Goal: Task Accomplishment & Management: Use online tool/utility

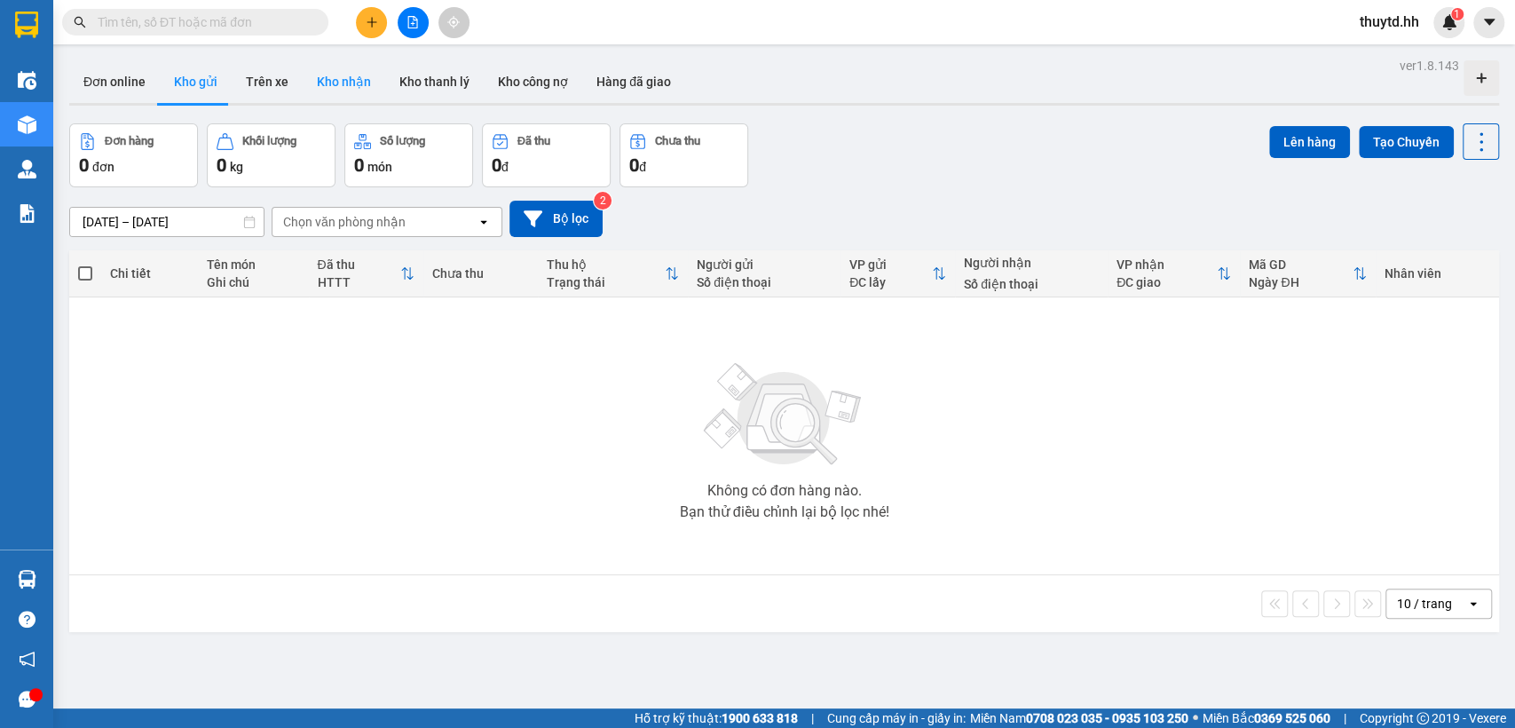
click at [335, 80] on button "Kho nhận" at bounding box center [344, 81] width 83 height 43
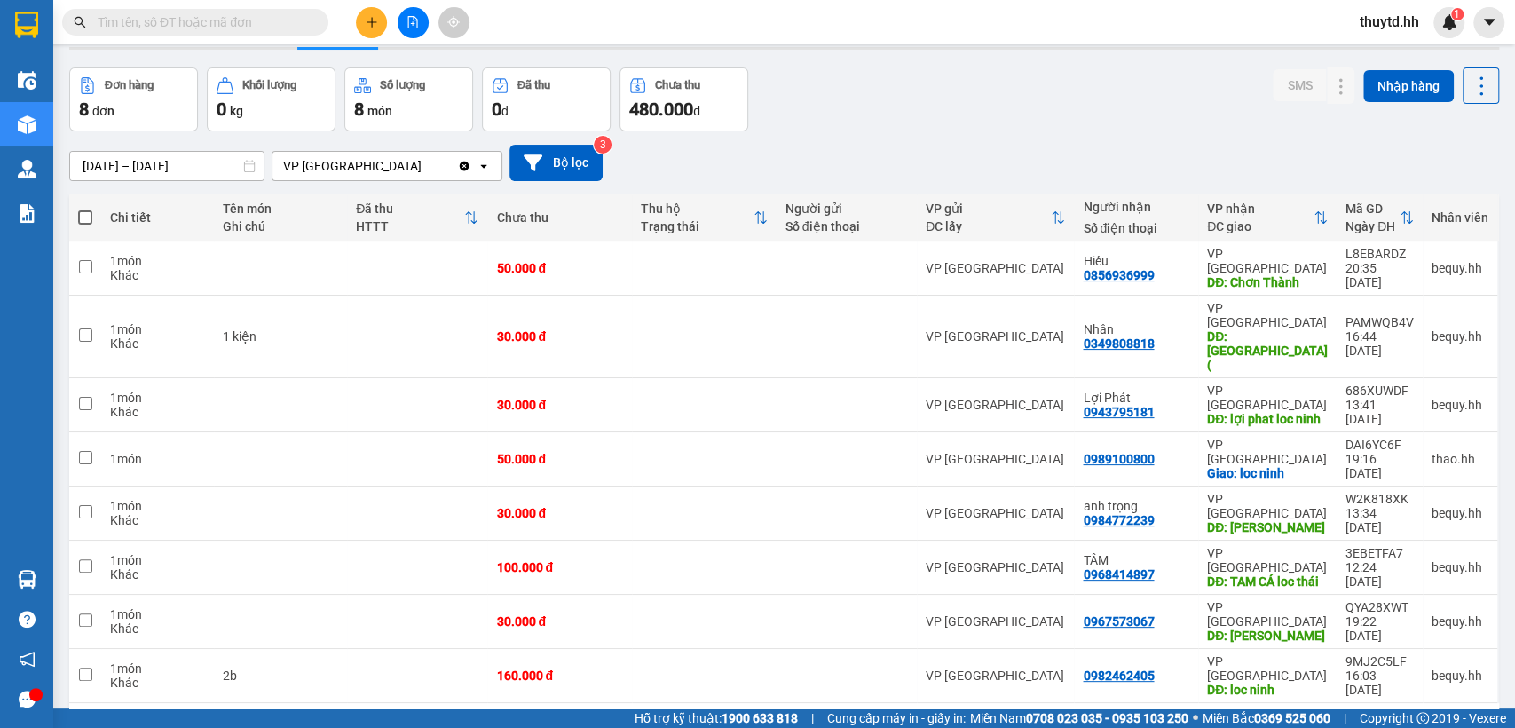
scroll to position [82, 0]
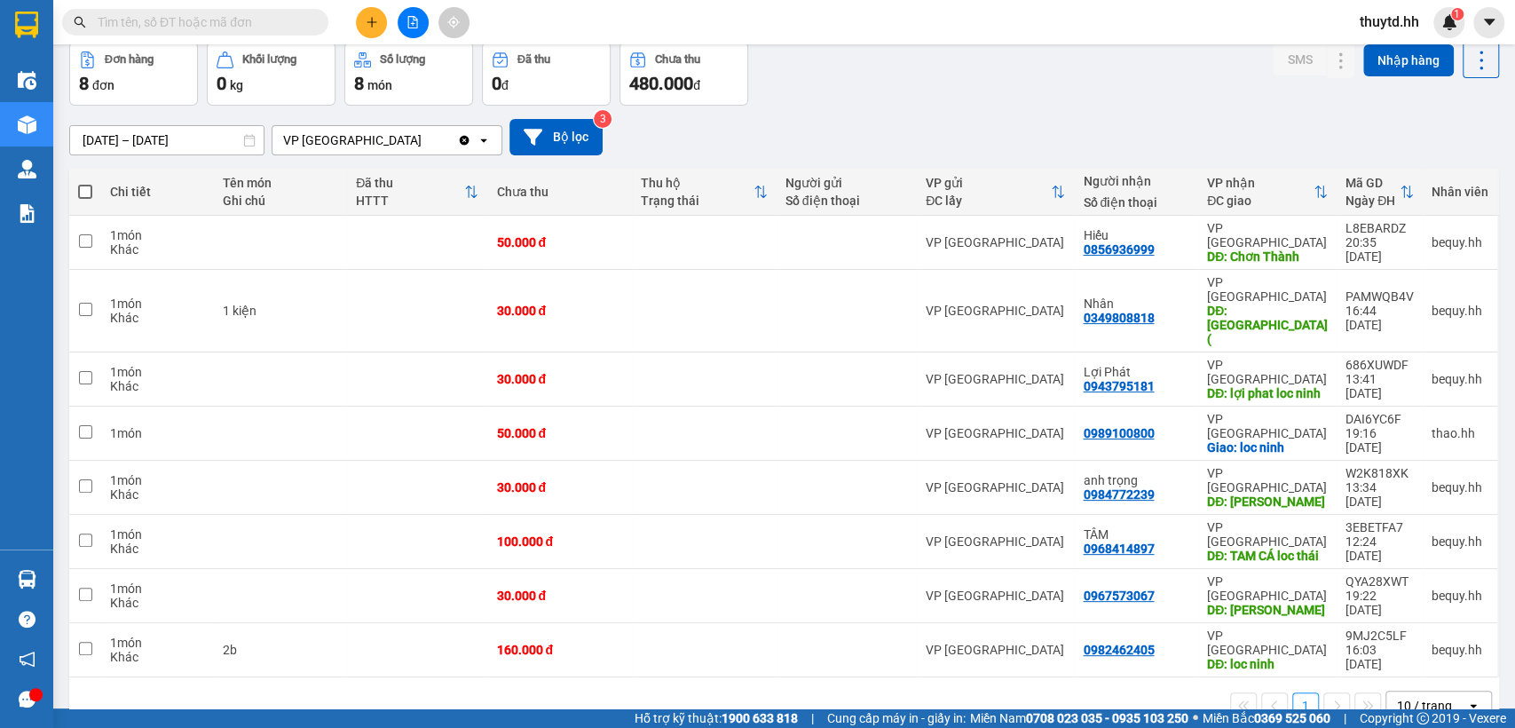
click at [1466, 698] on icon "open" at bounding box center [1473, 705] width 14 height 14
click at [1413, 550] on span "100 / trang" at bounding box center [1416, 552] width 64 height 18
click at [1477, 236] on icon at bounding box center [1483, 242] width 12 height 12
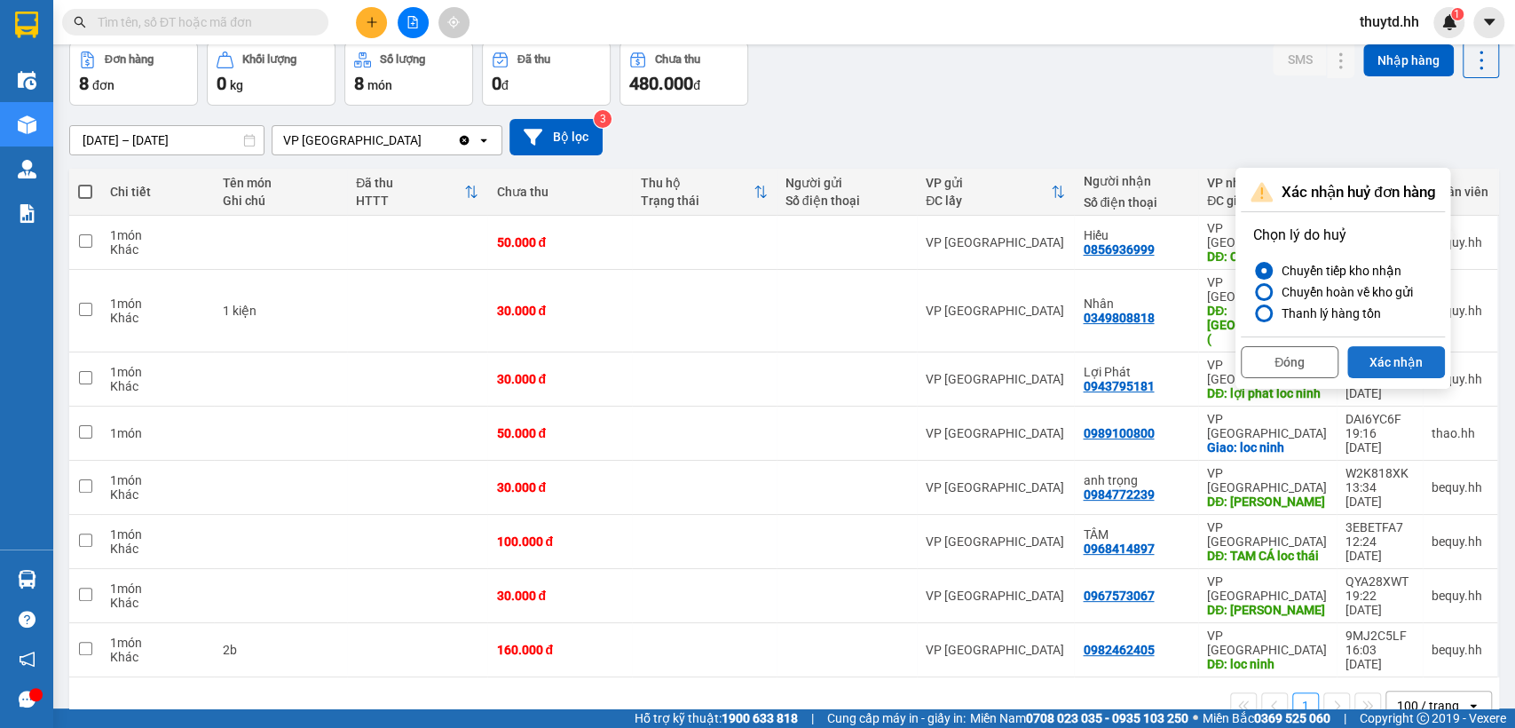
click at [1372, 364] on button "Xác nhận" at bounding box center [1396, 362] width 98 height 32
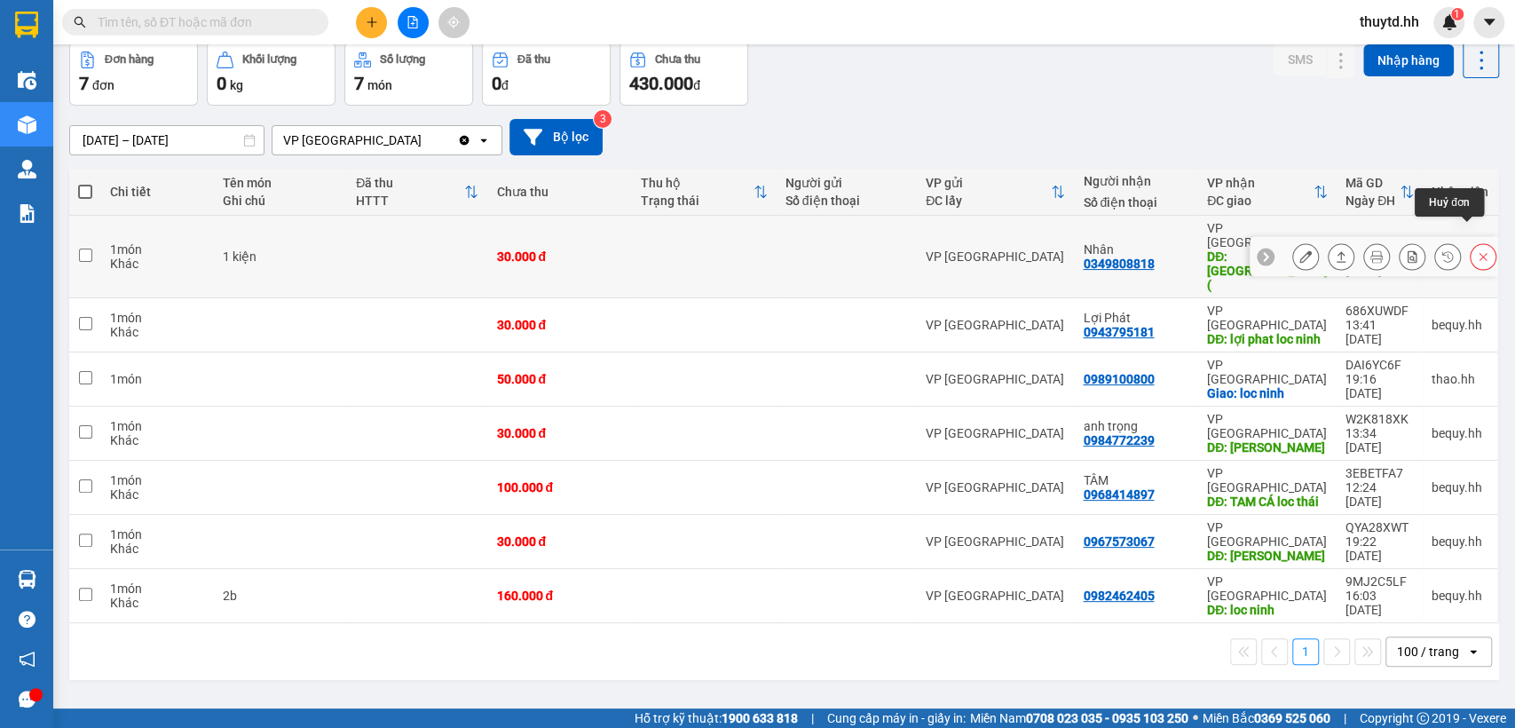
click at [1471, 241] on button at bounding box center [1483, 256] width 25 height 31
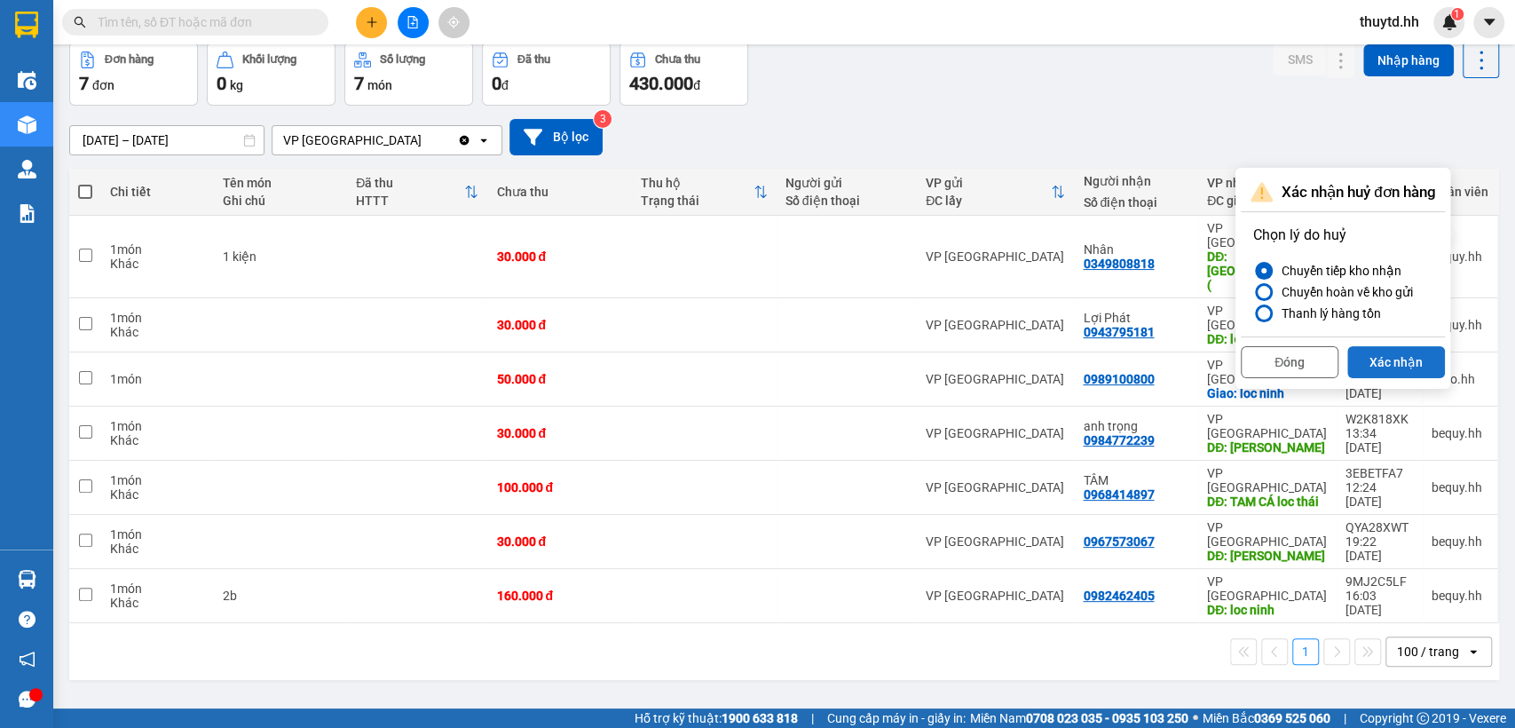
click at [1408, 367] on button "Xác nhận" at bounding box center [1396, 362] width 98 height 32
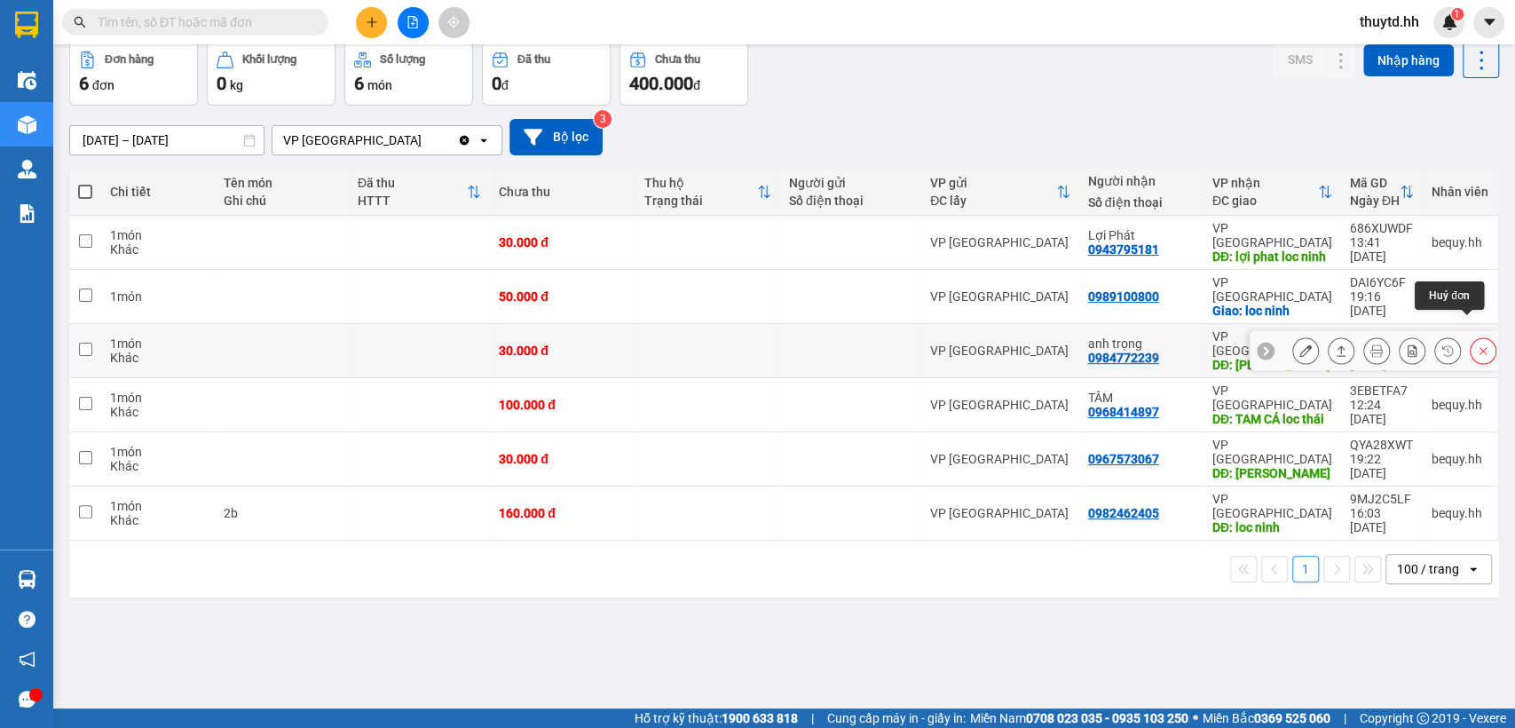
click at [1477, 344] on icon at bounding box center [1483, 350] width 12 height 12
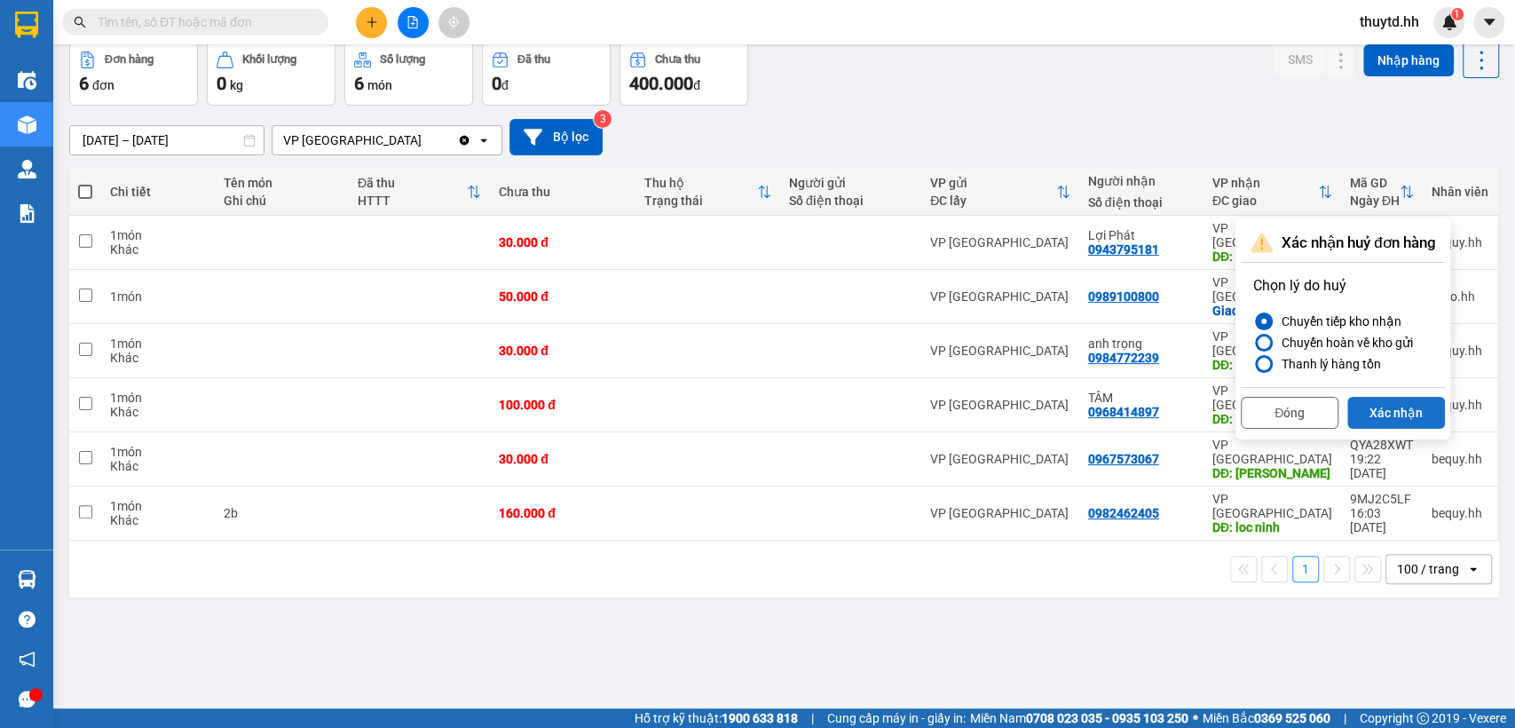
click at [1402, 406] on button "Xác nhận" at bounding box center [1396, 413] width 98 height 32
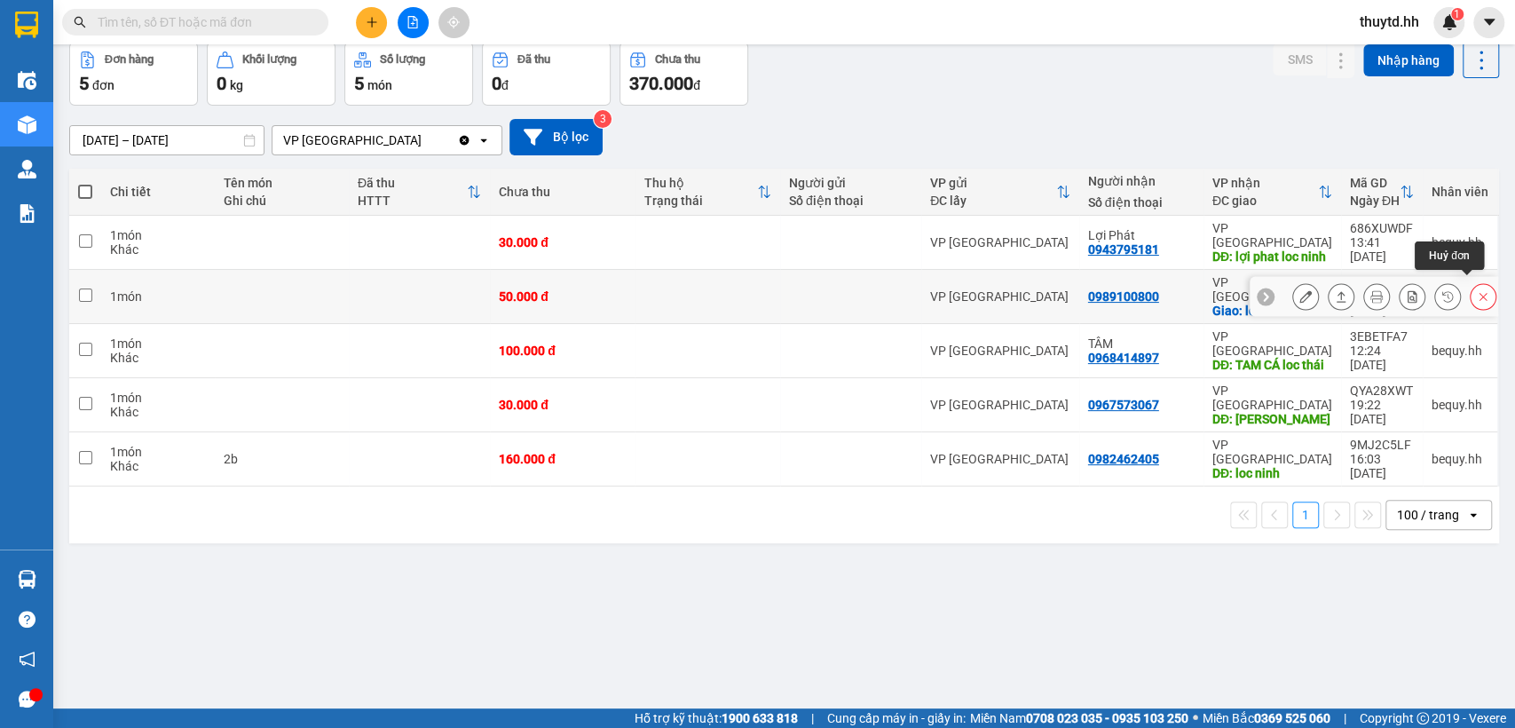
click at [1479, 293] on icon at bounding box center [1483, 297] width 8 height 8
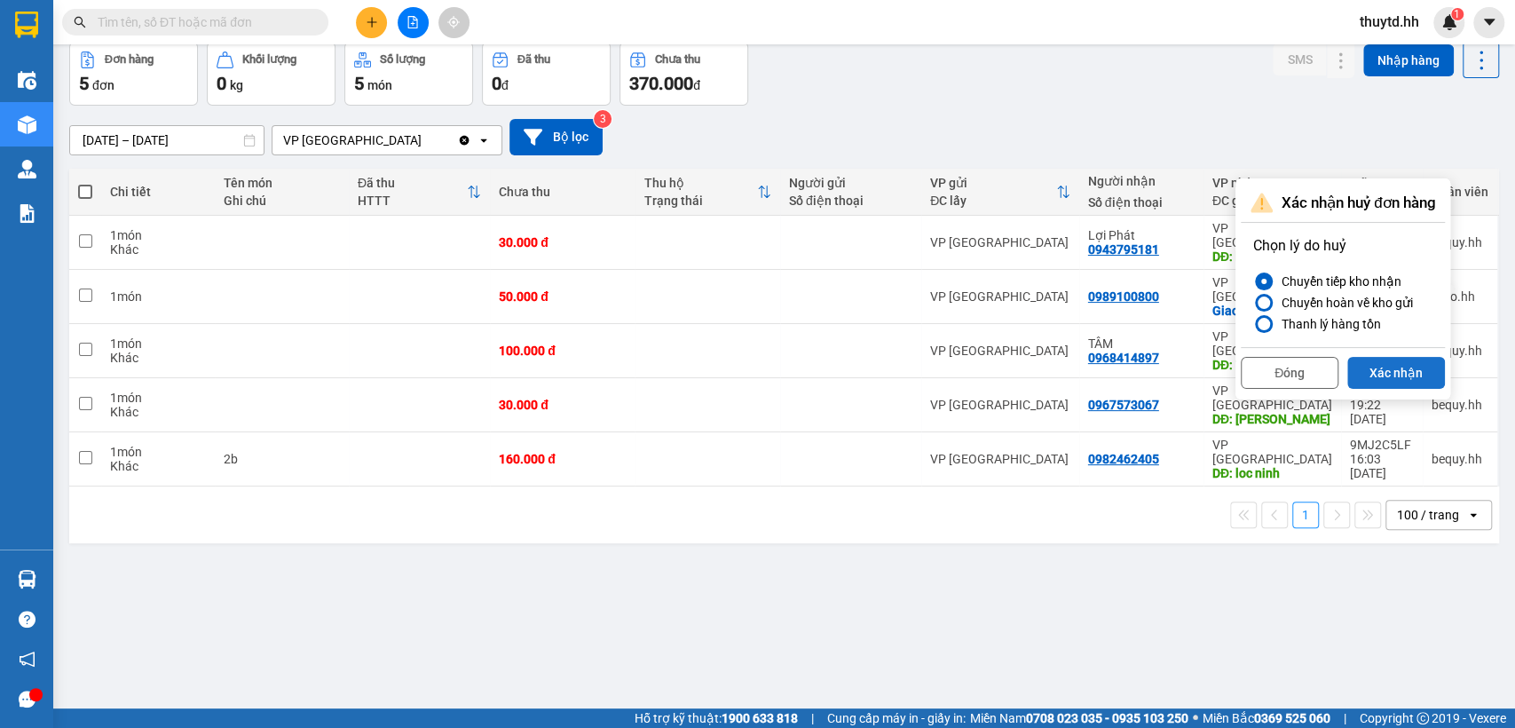
click at [1402, 366] on button "Xác nhận" at bounding box center [1396, 373] width 98 height 32
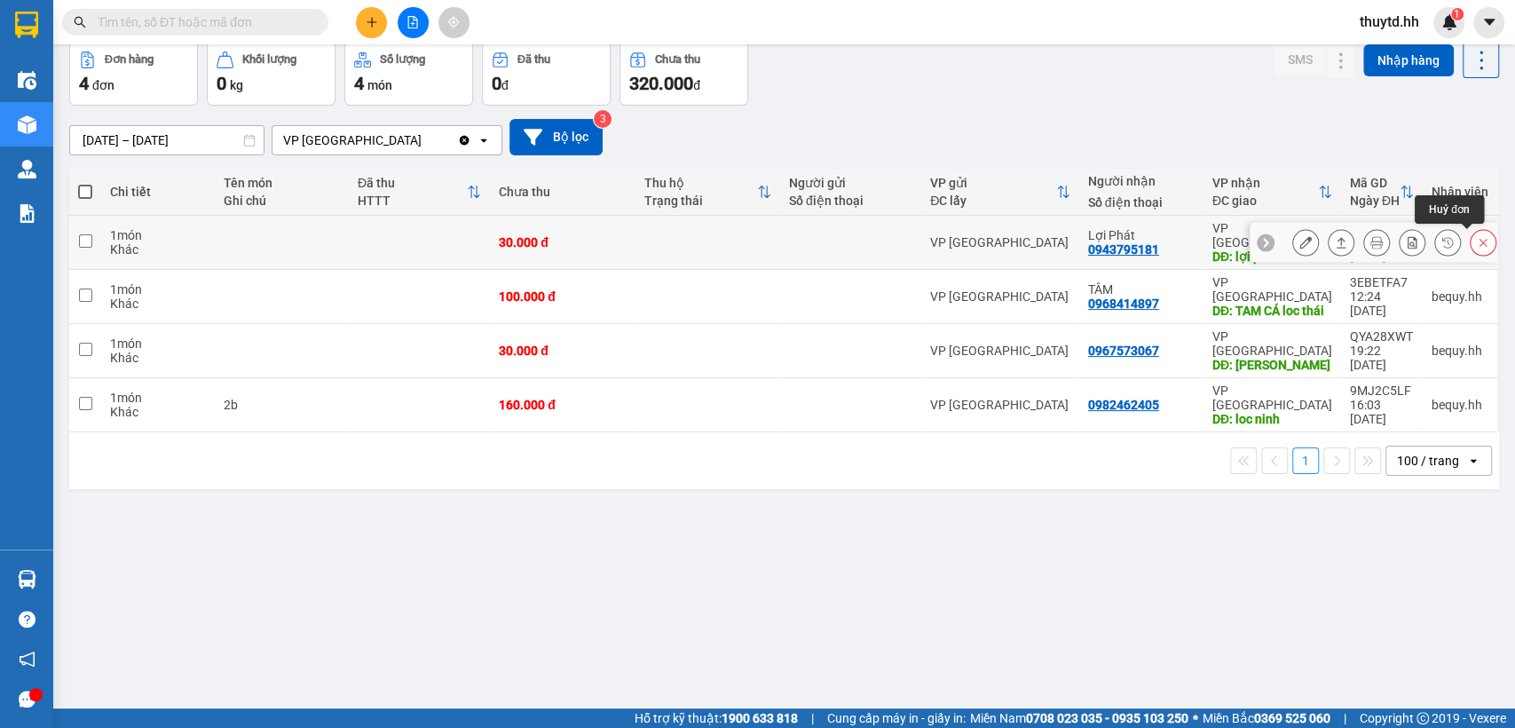
click at [1477, 236] on icon at bounding box center [1483, 242] width 12 height 12
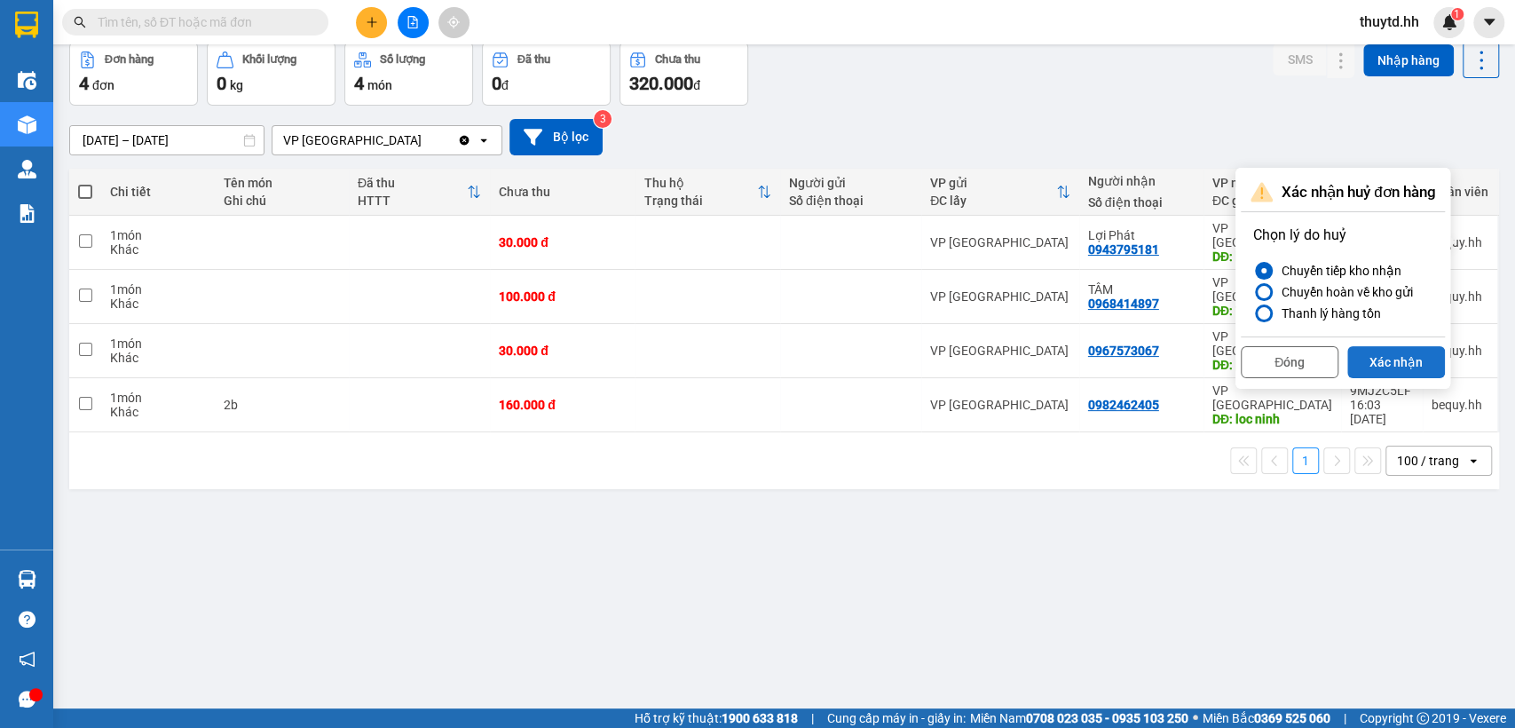
click at [1412, 354] on button "Xác nhận" at bounding box center [1396, 362] width 98 height 32
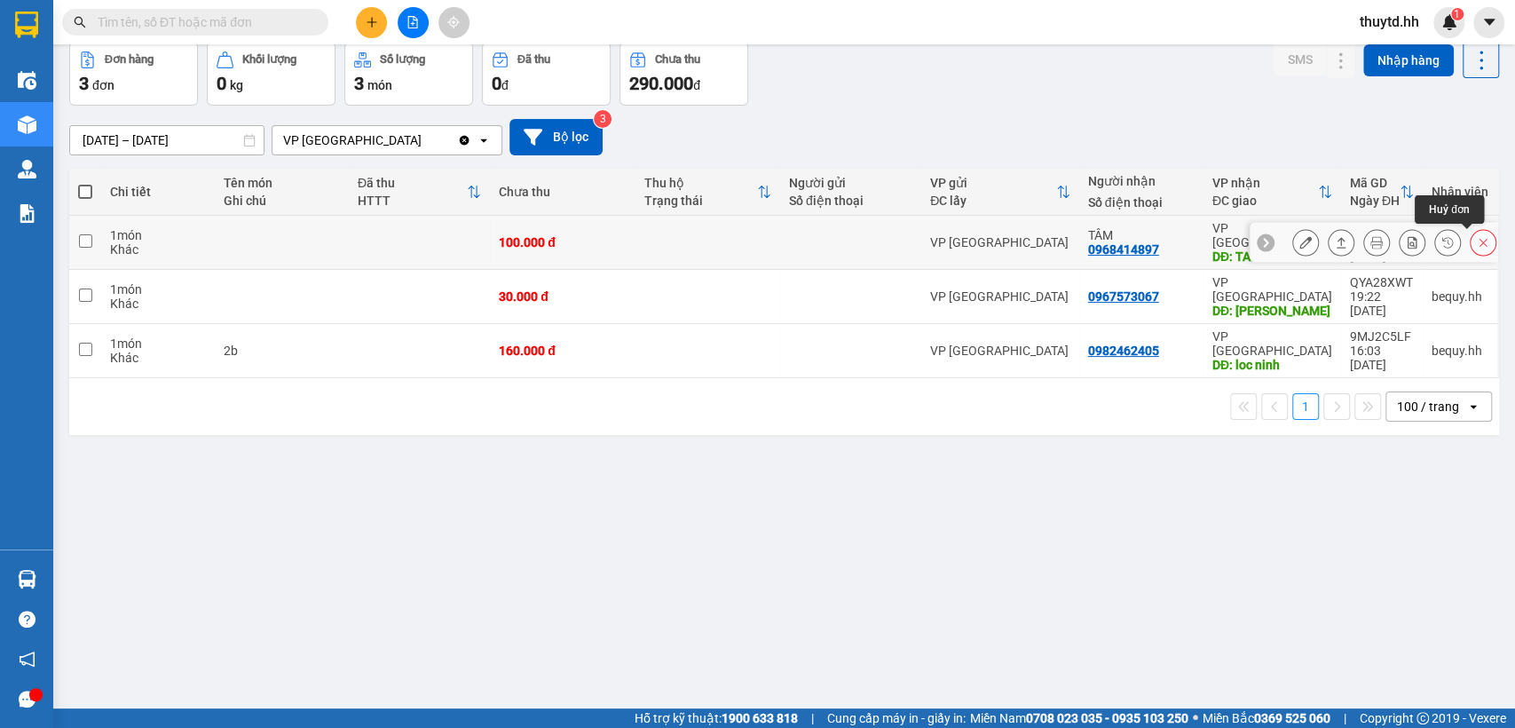
click at [1471, 248] on button at bounding box center [1483, 242] width 25 height 31
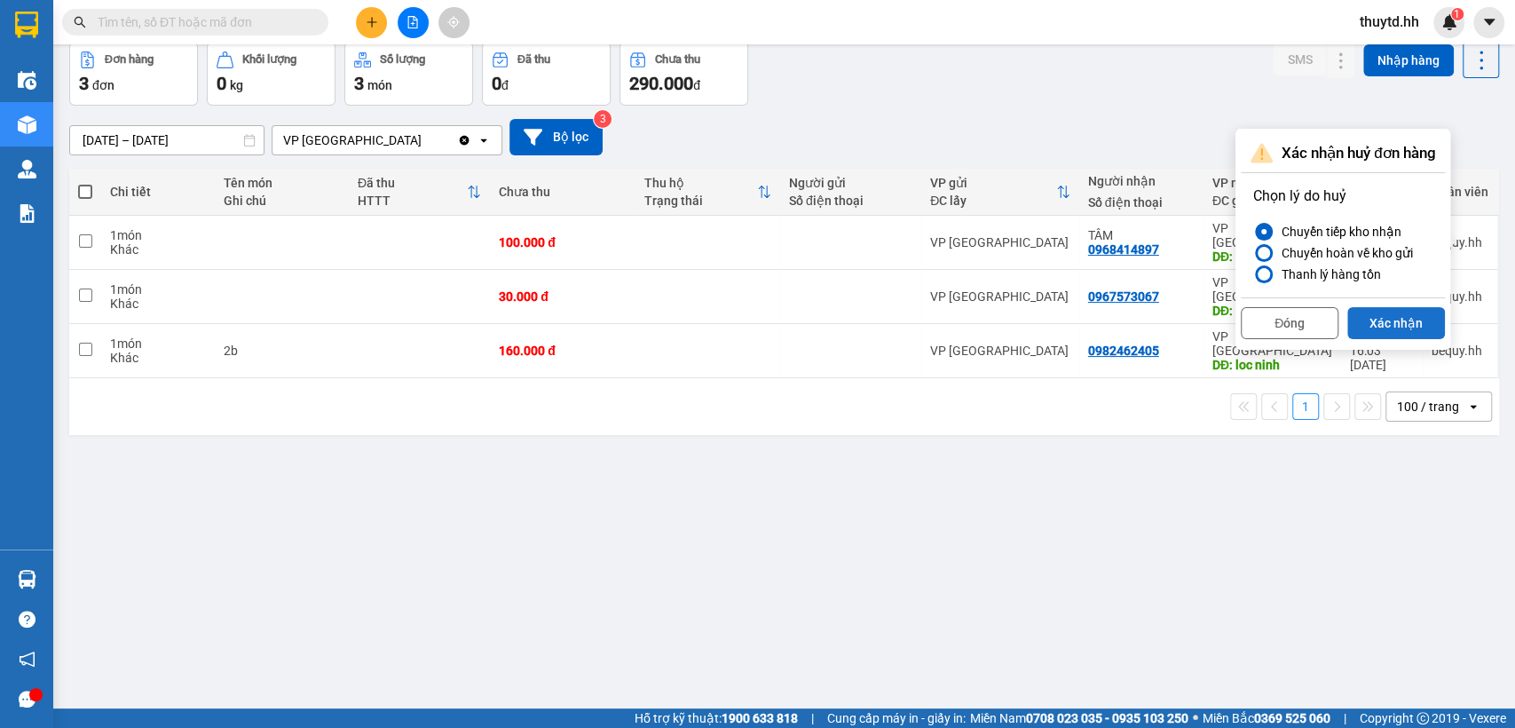
click at [1430, 327] on button "Xác nhận" at bounding box center [1396, 323] width 98 height 32
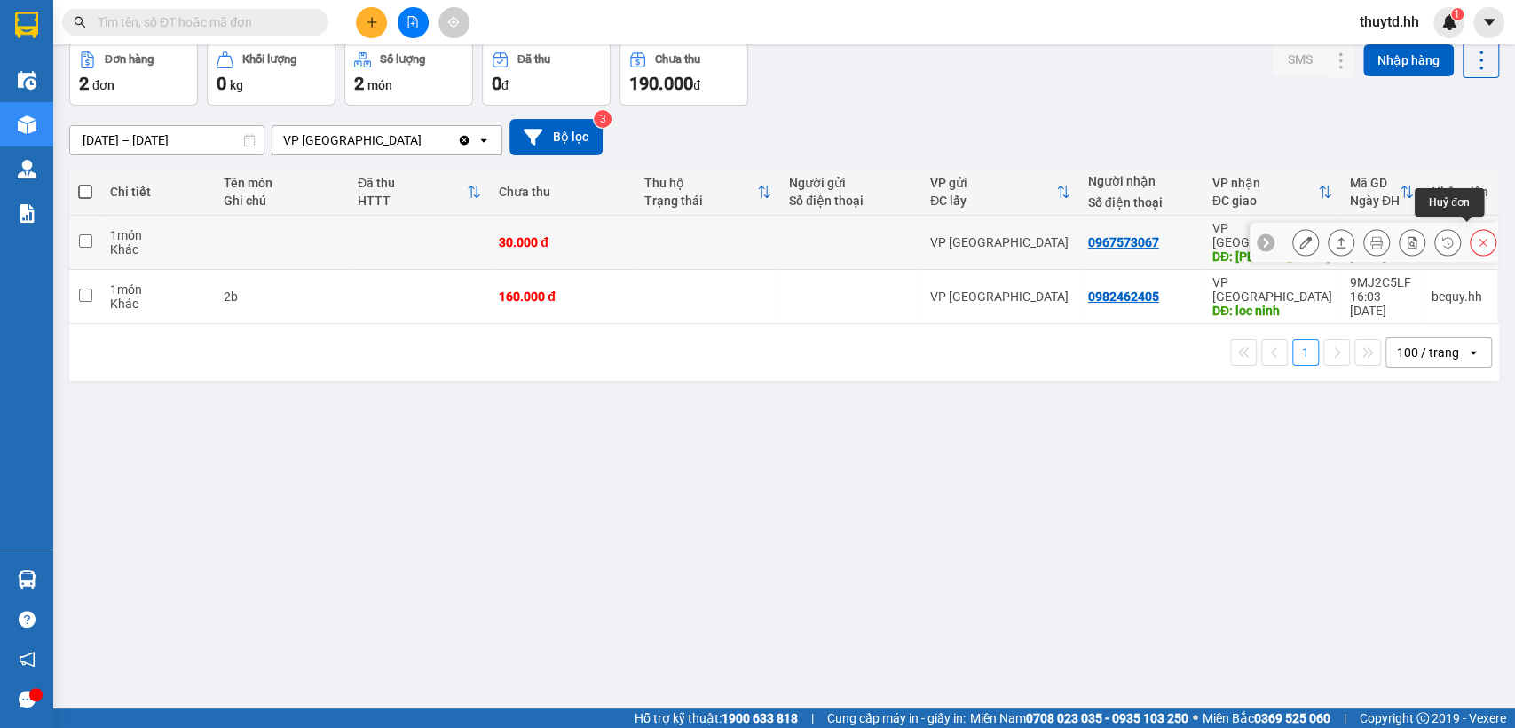
click at [1477, 236] on icon at bounding box center [1483, 242] width 12 height 12
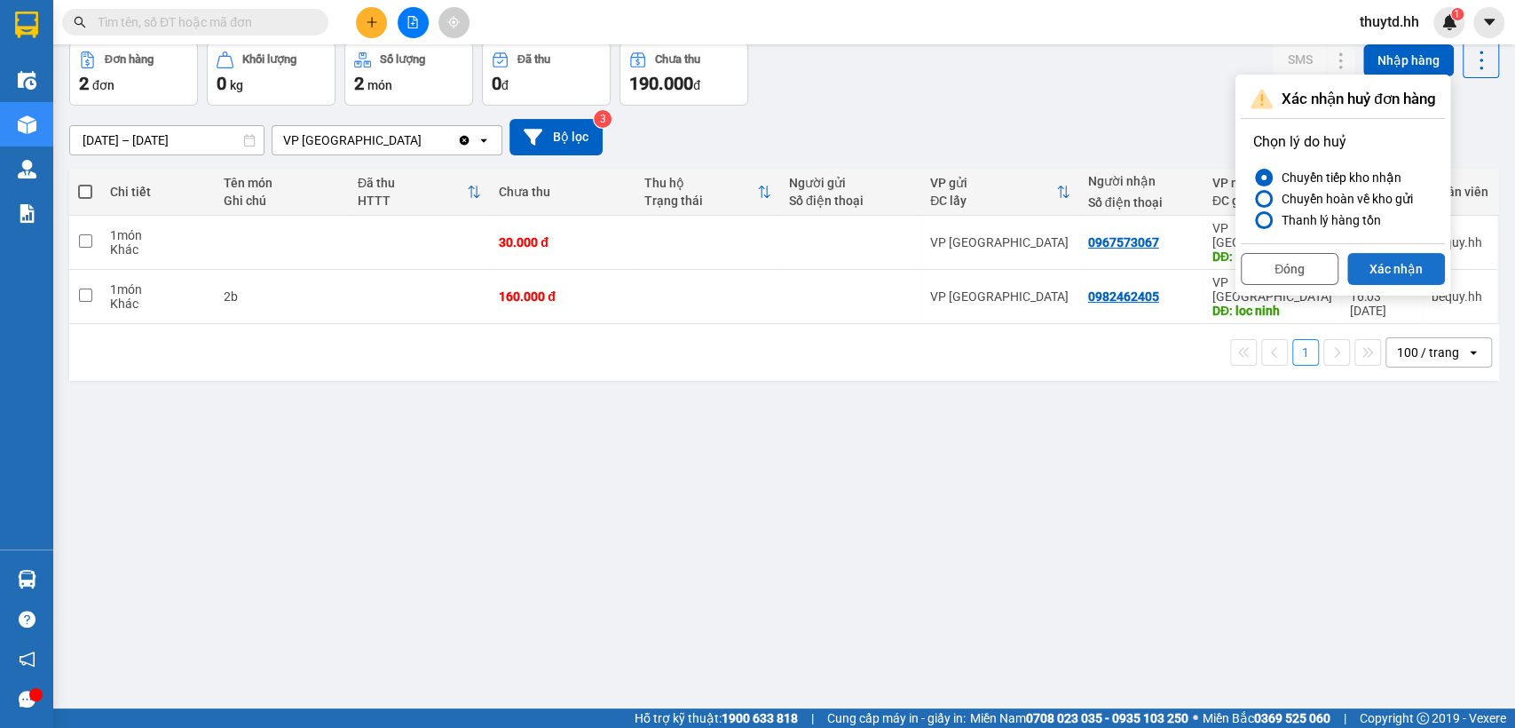
click at [1416, 269] on button "Xác nhận" at bounding box center [1396, 269] width 98 height 32
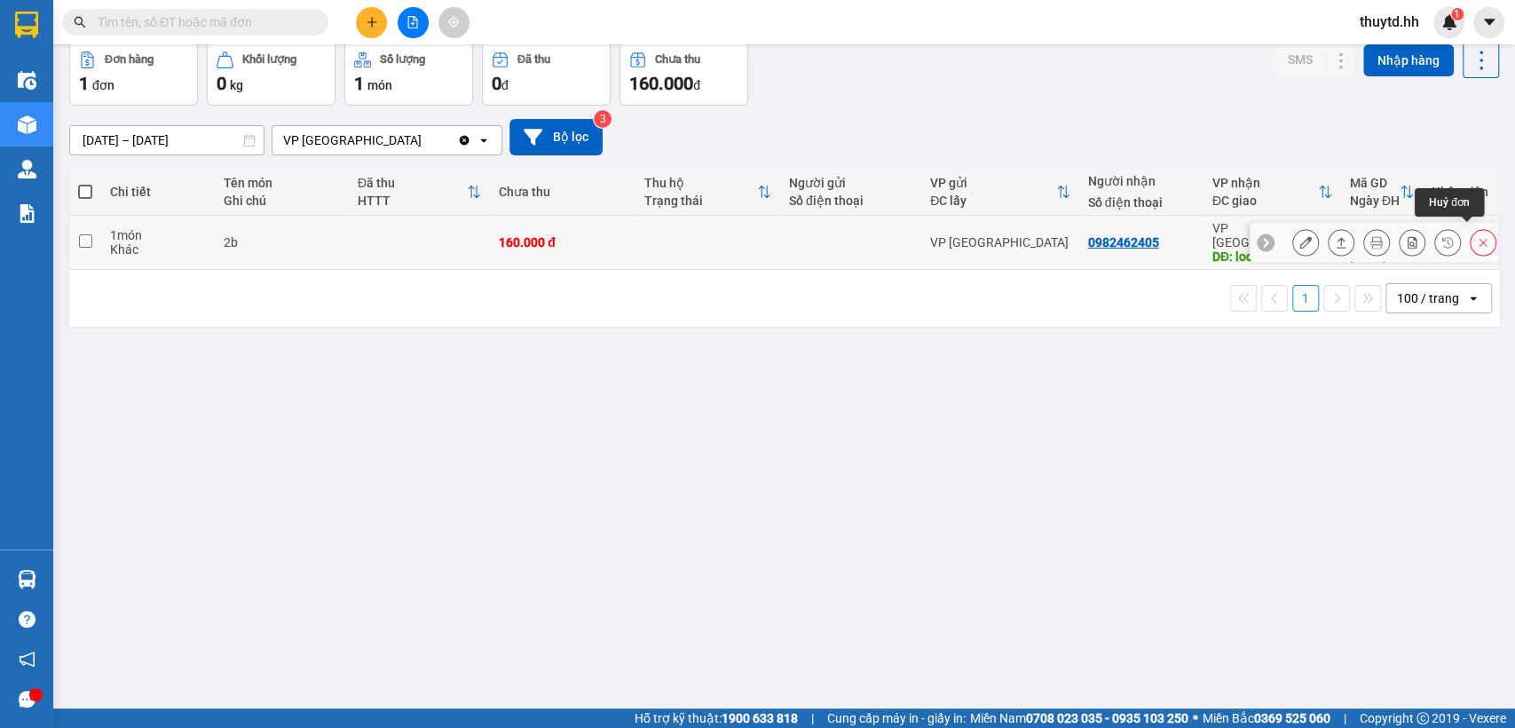
click at [1479, 239] on icon at bounding box center [1483, 243] width 8 height 8
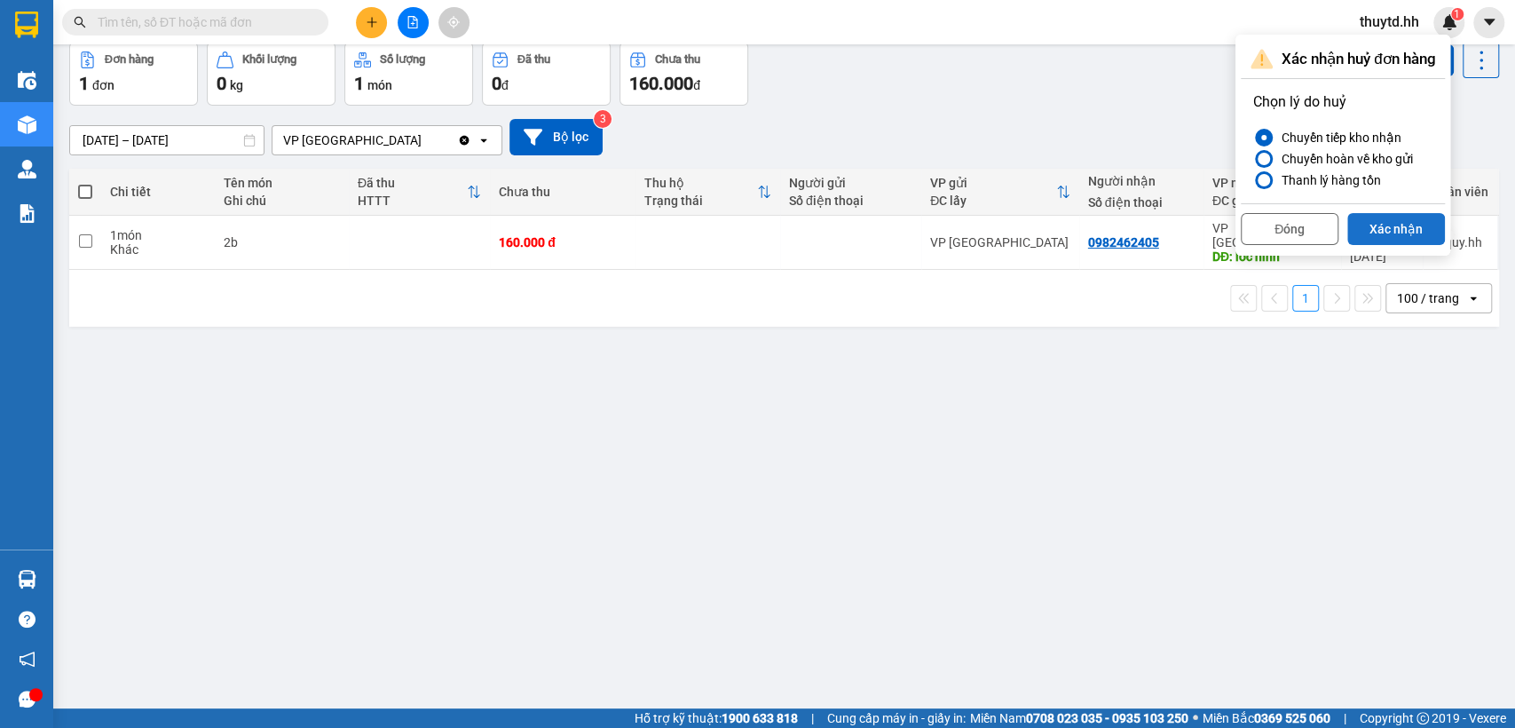
click at [1413, 223] on button "Xác nhận" at bounding box center [1396, 229] width 98 height 32
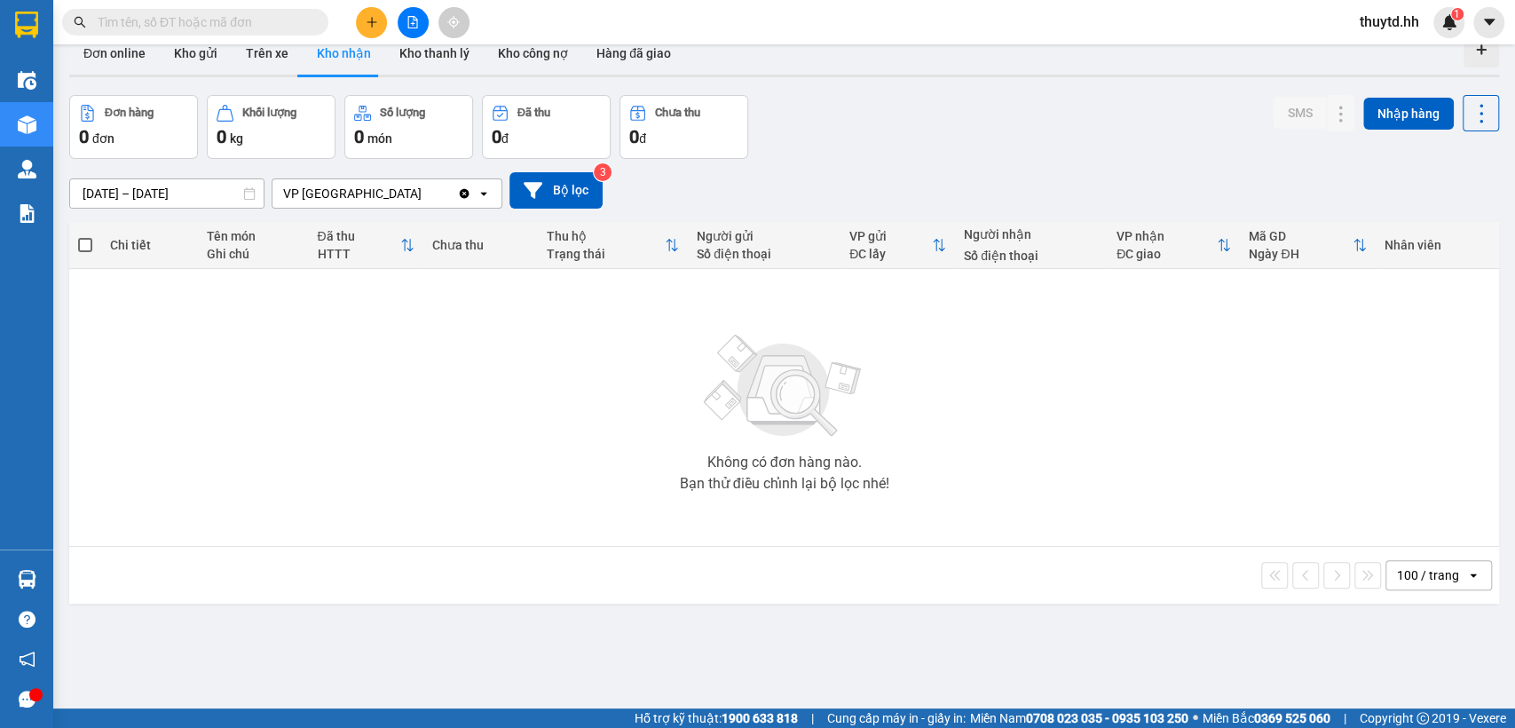
scroll to position [0, 0]
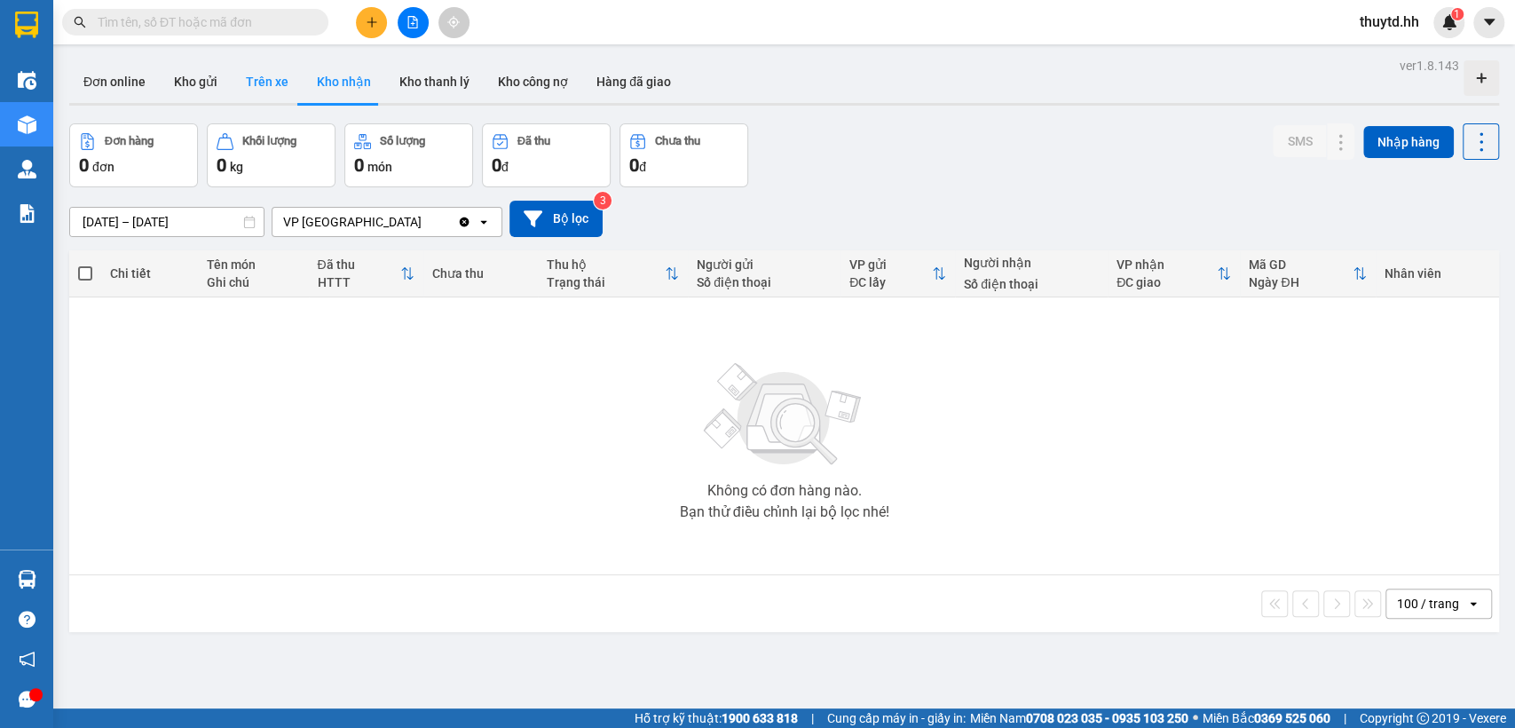
click at [279, 81] on button "Trên xe" at bounding box center [267, 81] width 71 height 43
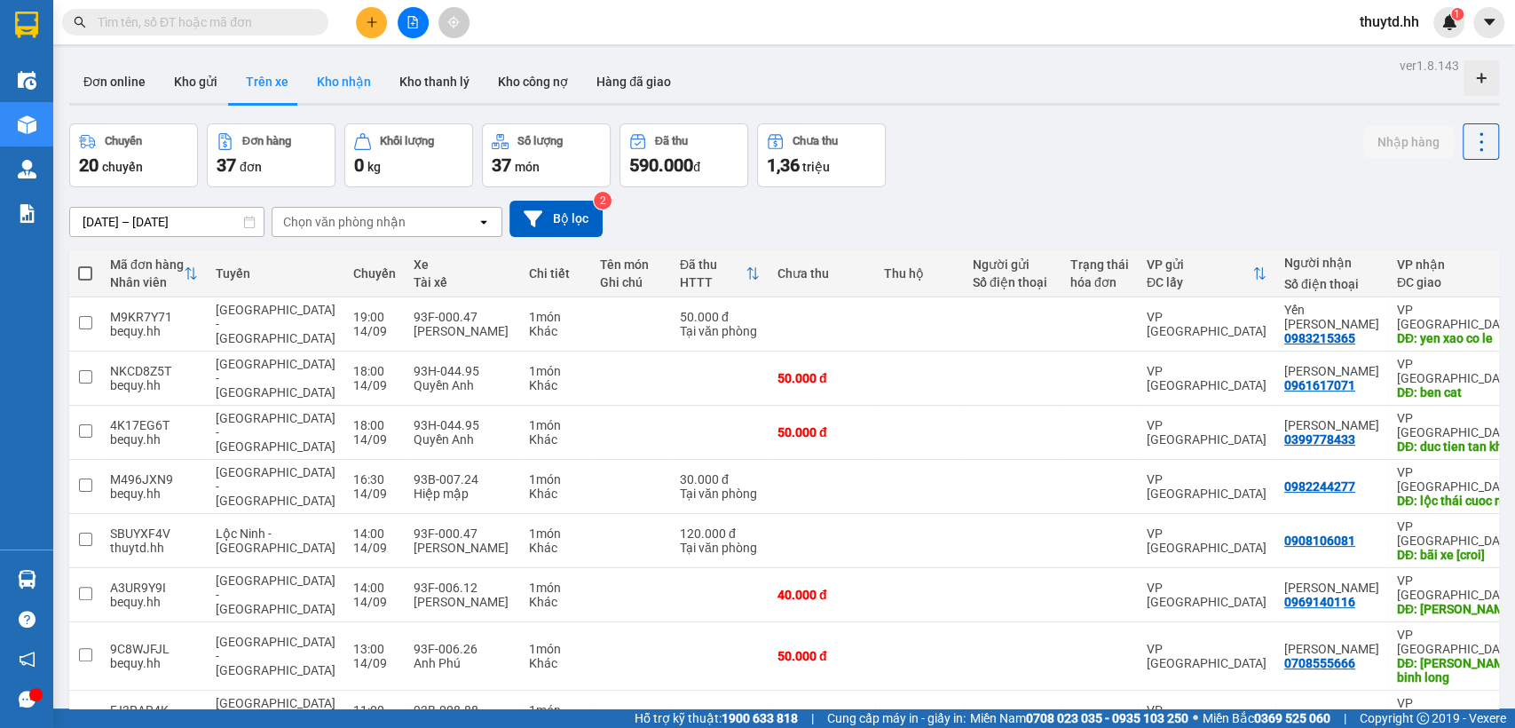
click at [353, 82] on button "Kho nhận" at bounding box center [344, 81] width 83 height 43
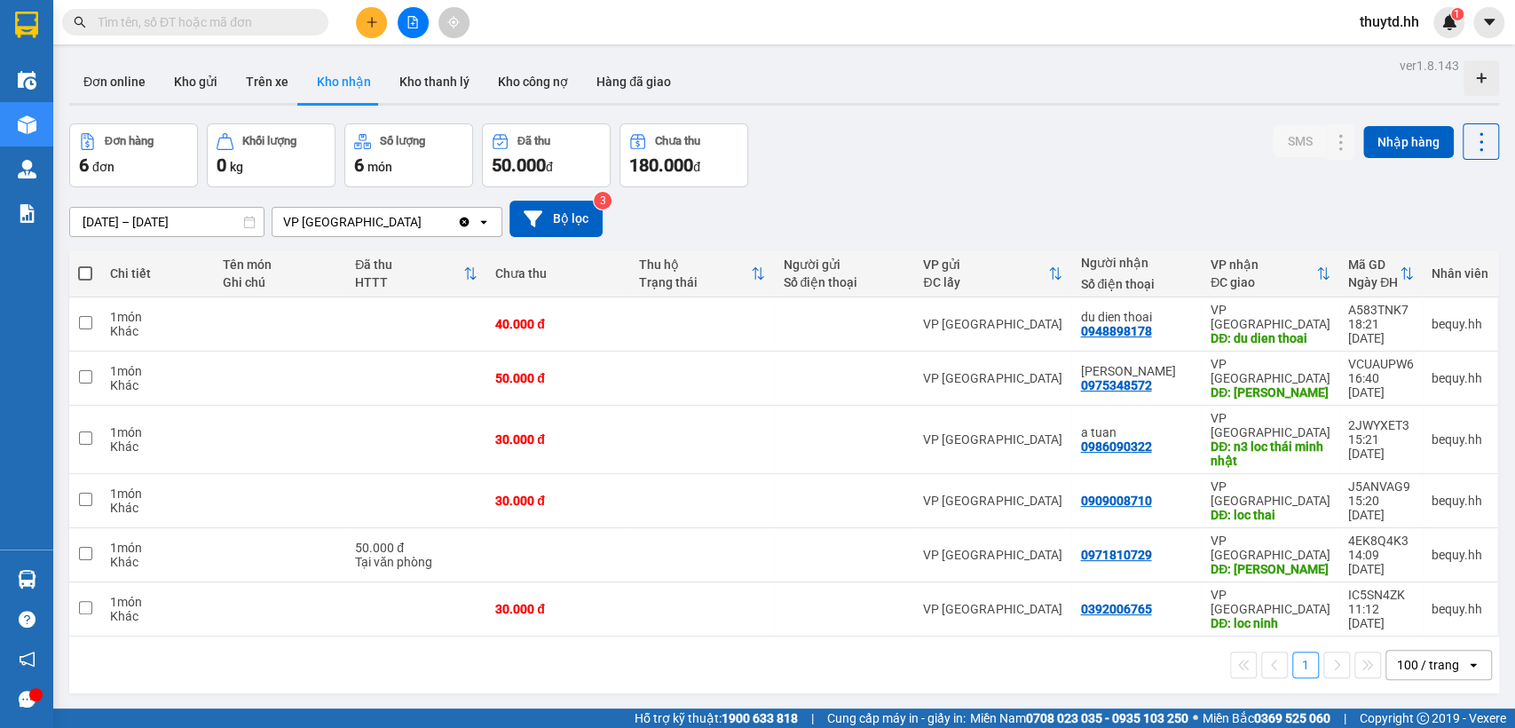
scroll to position [82, 0]
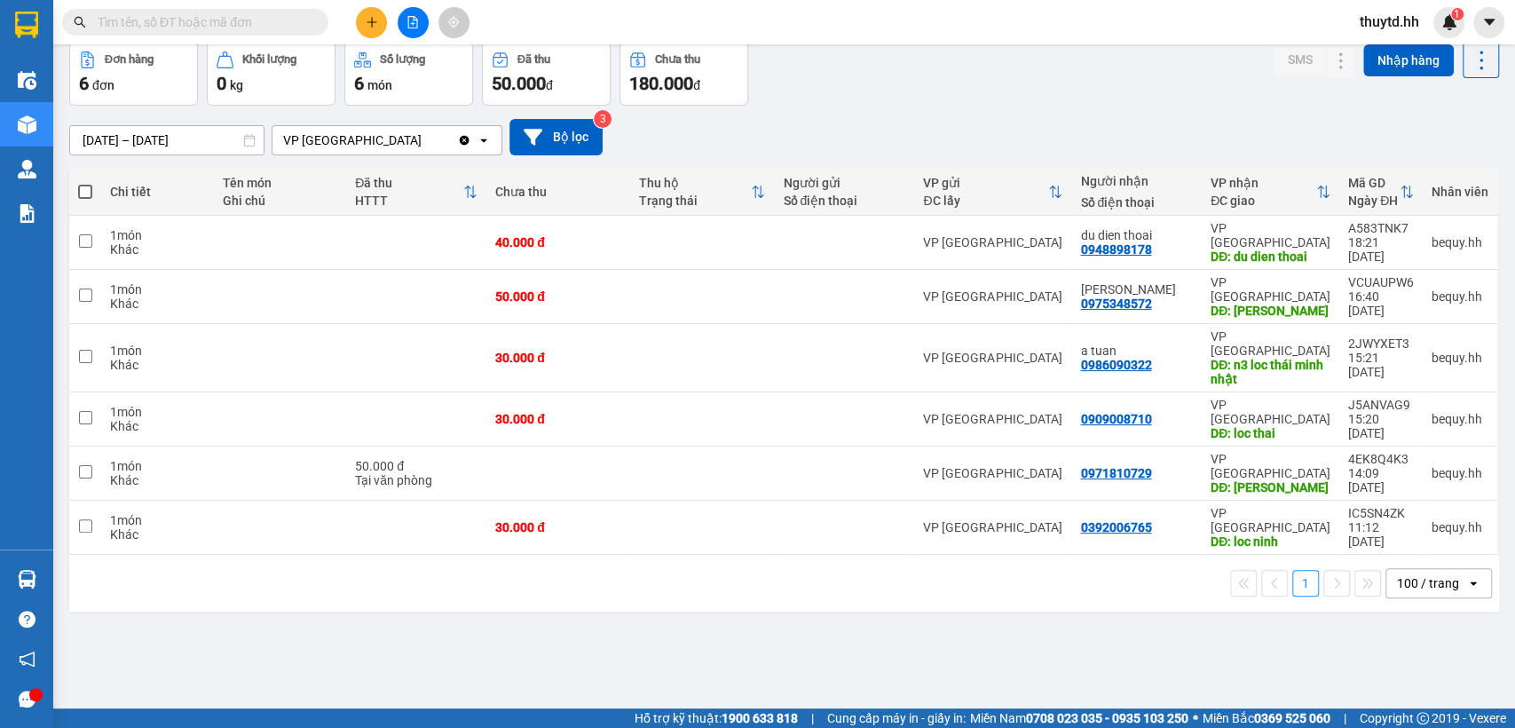
click at [1129, 536] on div "ver 1.8.143 Đơn online Kho gửi Trên xe Kho nhận Kho thanh lý Kho công nợ Hàng đ…" at bounding box center [784, 336] width 1444 height 728
click at [1137, 530] on div "ver 1.8.143 Đơn online Kho gửi Trên xe Kho nhận Kho thanh lý Kho công nợ Hàng đ…" at bounding box center [784, 336] width 1444 height 728
click at [1183, 568] on div "1 100 / trang open" at bounding box center [784, 583] width 1416 height 30
drag, startPoint x: 1097, startPoint y: 447, endPoint x: 1002, endPoint y: 118, distance: 342.7
click at [1002, 118] on div "13/09/2025 – 15/09/2025 Press the down arrow key to interact with the calendar …" at bounding box center [784, 137] width 1430 height 63
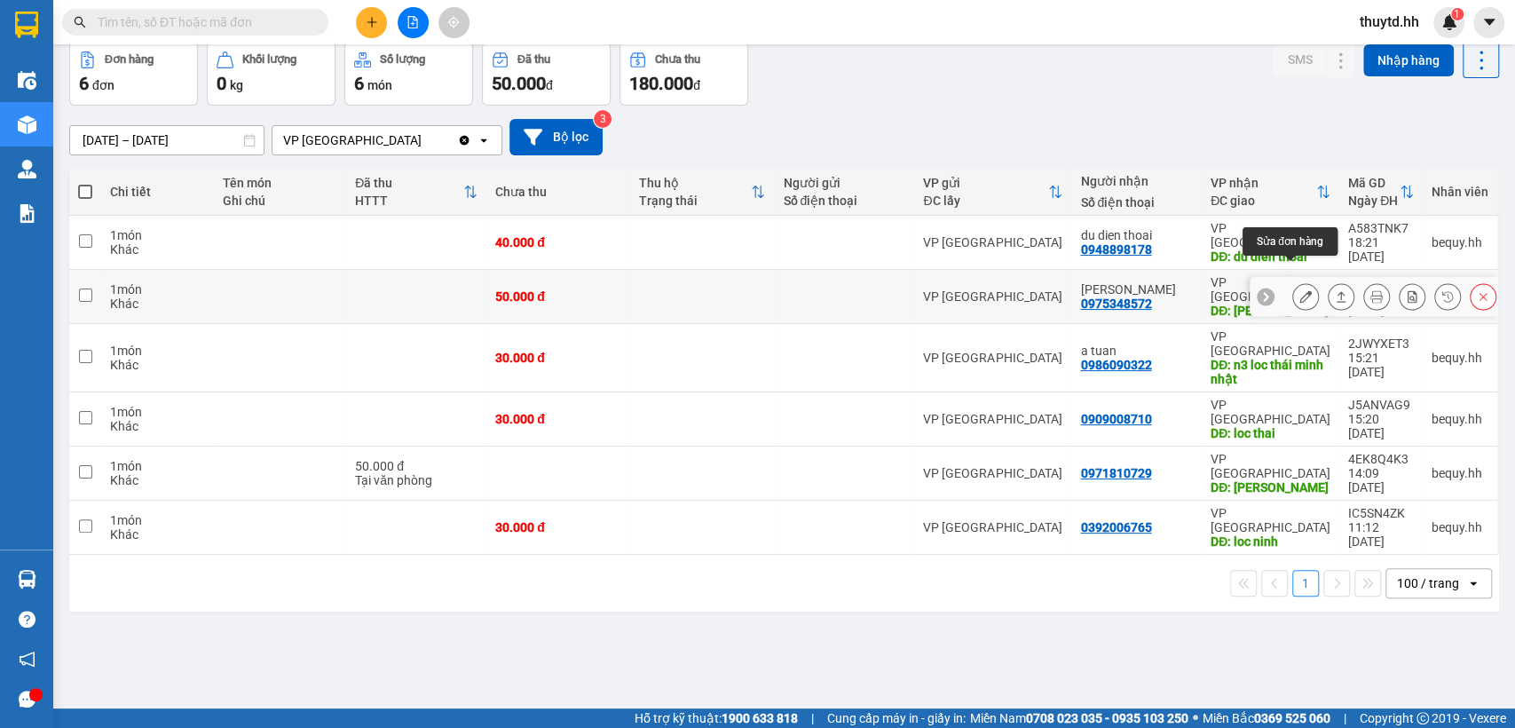
click at [1297, 281] on button at bounding box center [1305, 296] width 25 height 31
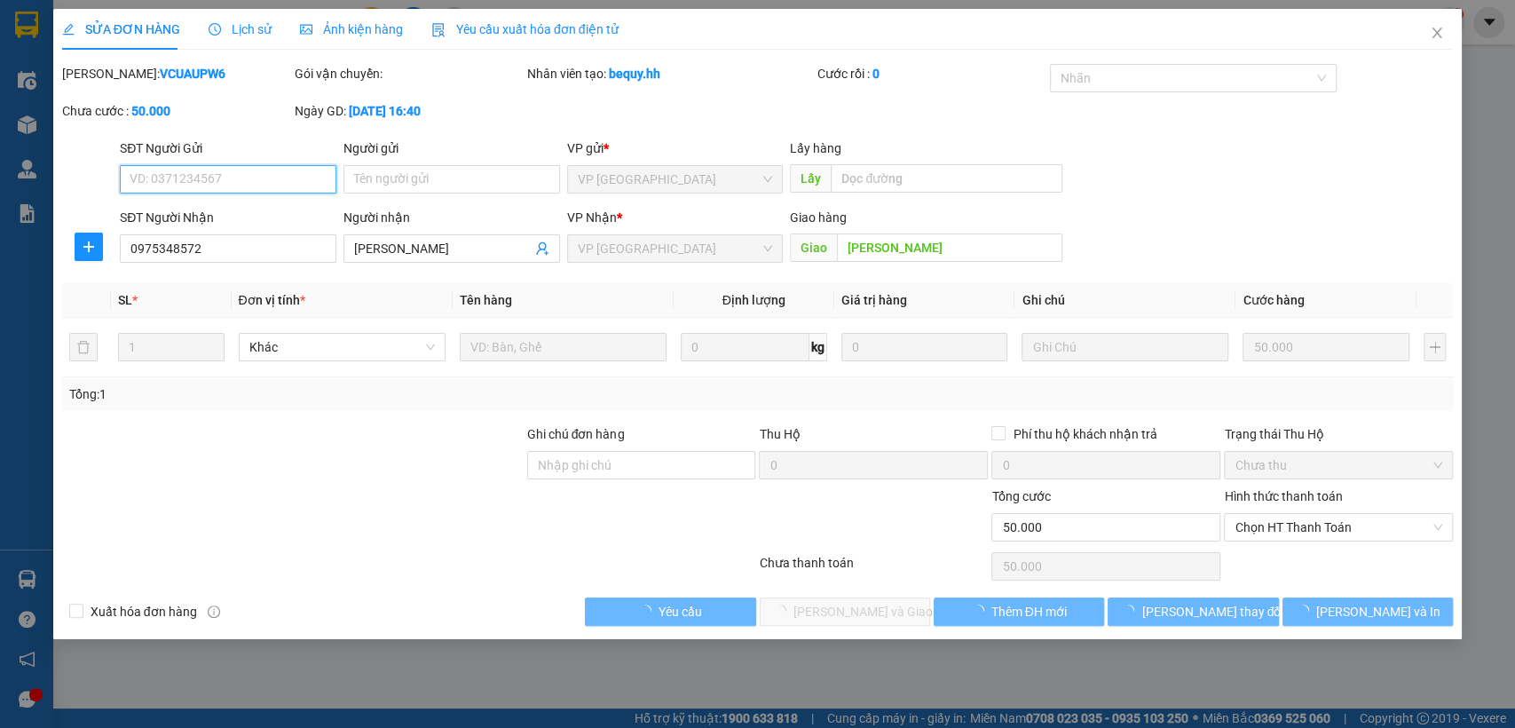
type input "0975348572"
type input "Tấn Trình"
type input "tan trinh"
type input "50.000"
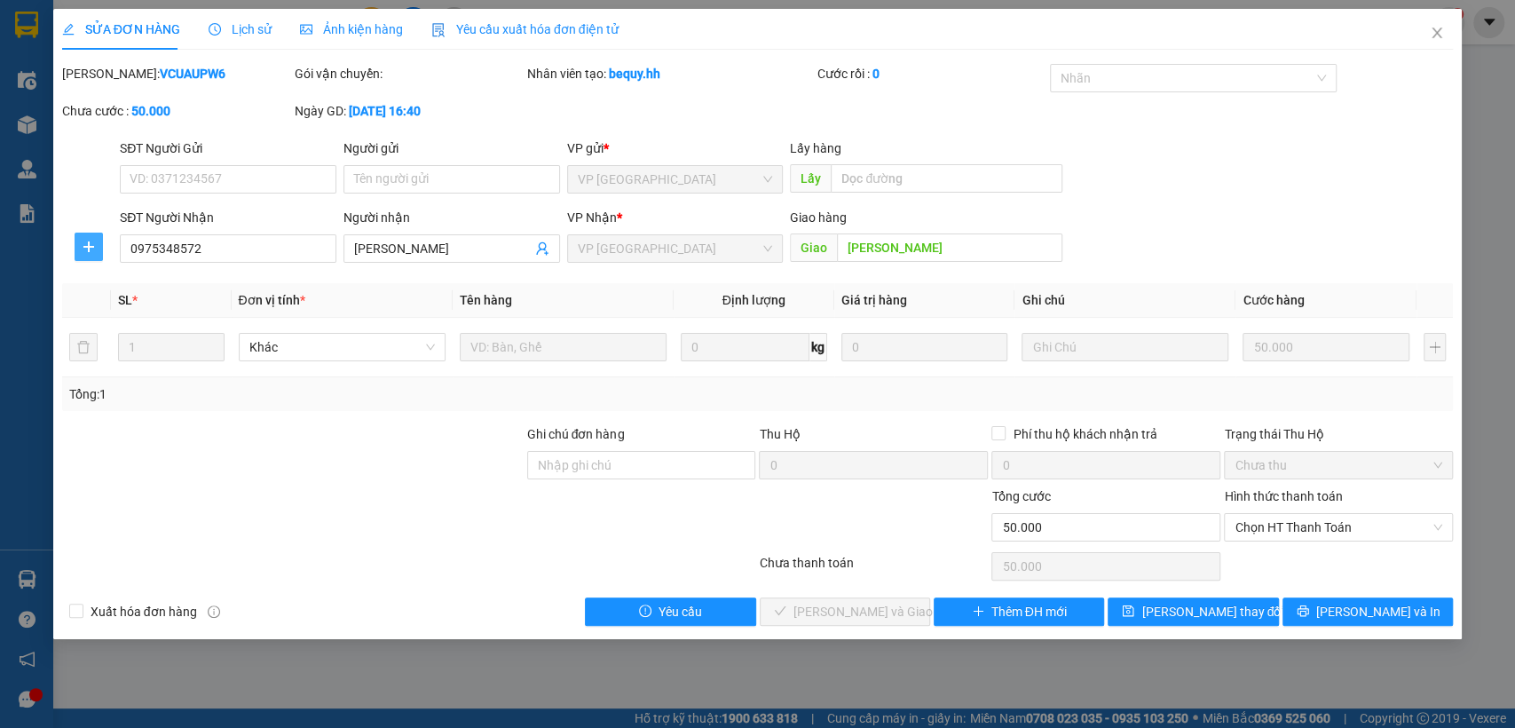
click at [96, 243] on icon "plus" at bounding box center [89, 247] width 14 height 14
click at [106, 313] on span "Chuyển hoàn" at bounding box center [121, 311] width 73 height 20
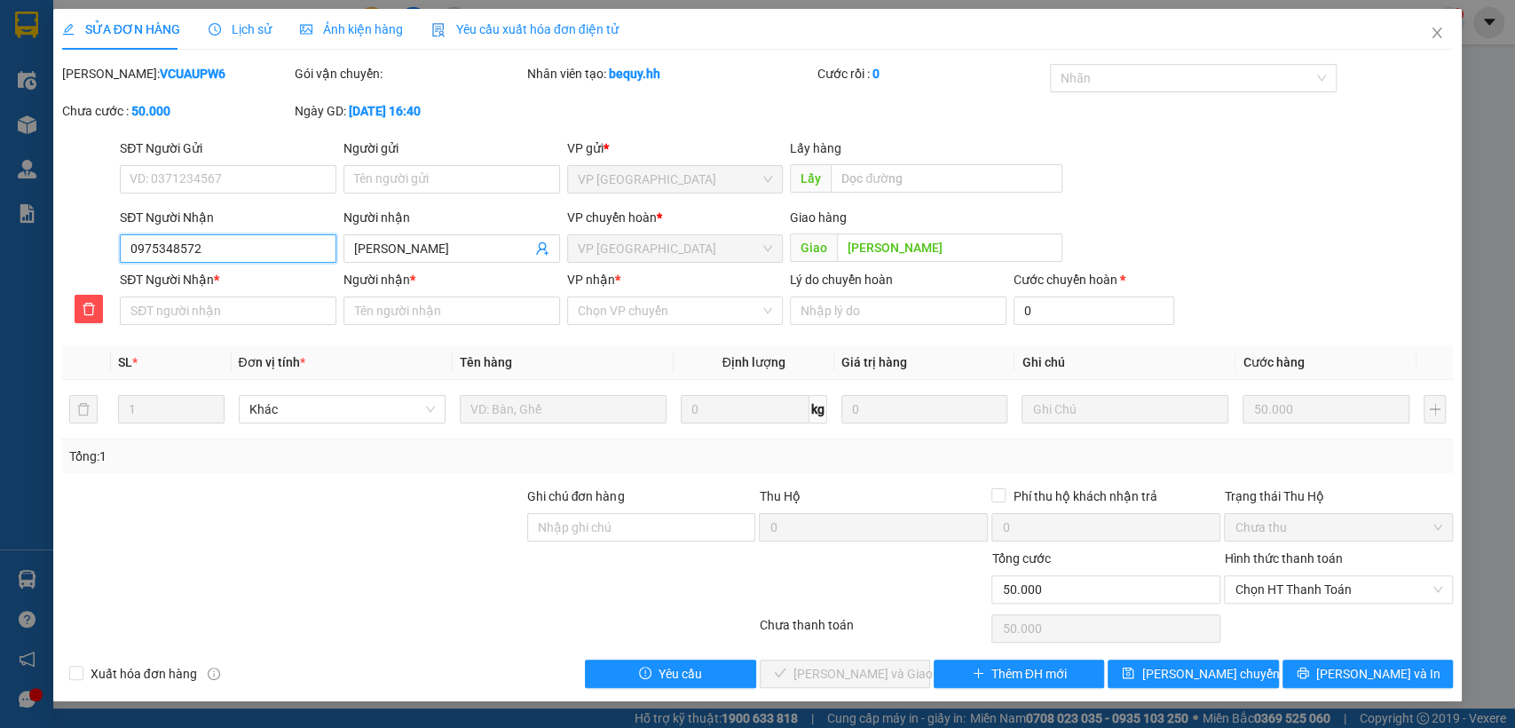
drag, startPoint x: 128, startPoint y: 235, endPoint x: 243, endPoint y: 251, distance: 116.5
click at [243, 251] on input "0975348572" at bounding box center [228, 248] width 217 height 28
paste input "0975348572"
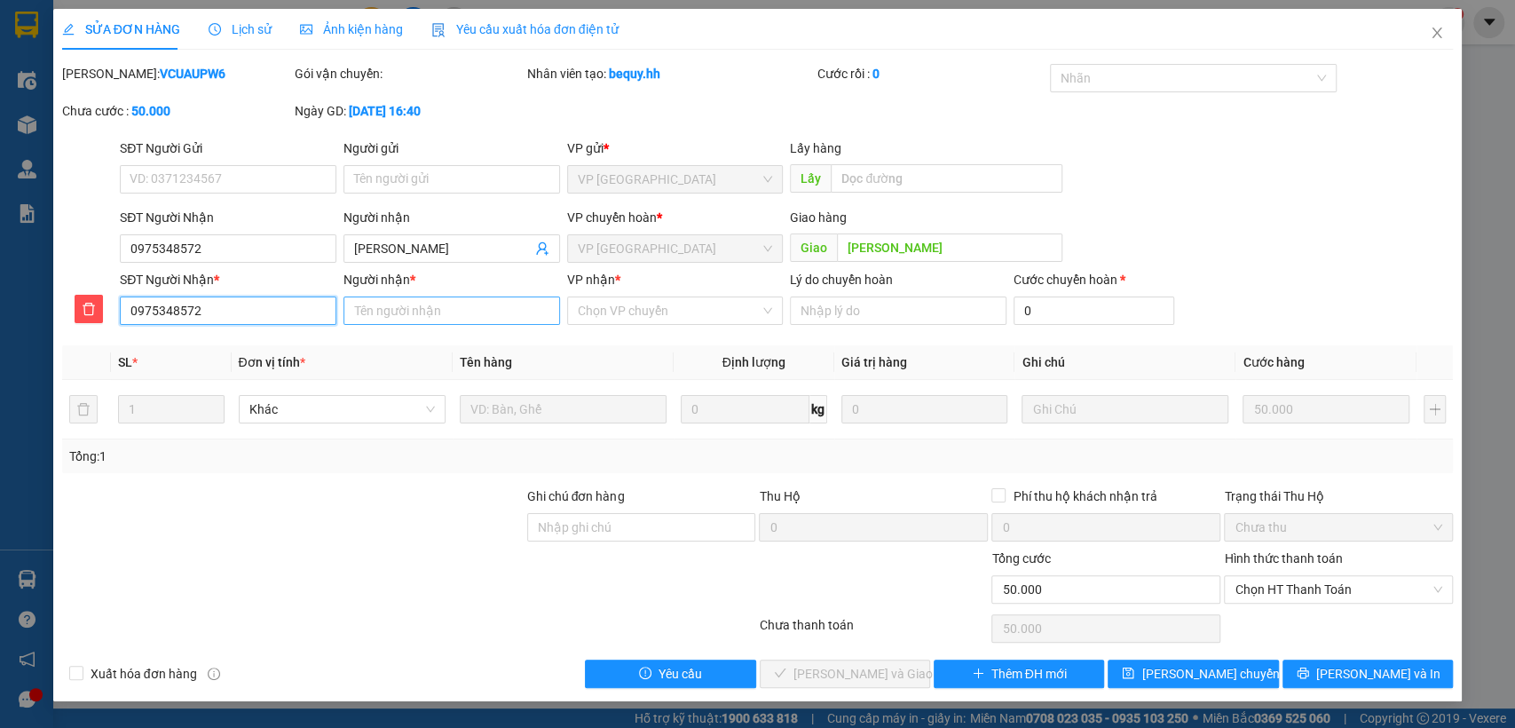
type input "0975348572"
click at [409, 311] on input "Người nhận *" at bounding box center [451, 310] width 217 height 28
type input "ta"
click at [606, 319] on input "VP nhận *" at bounding box center [669, 310] width 183 height 27
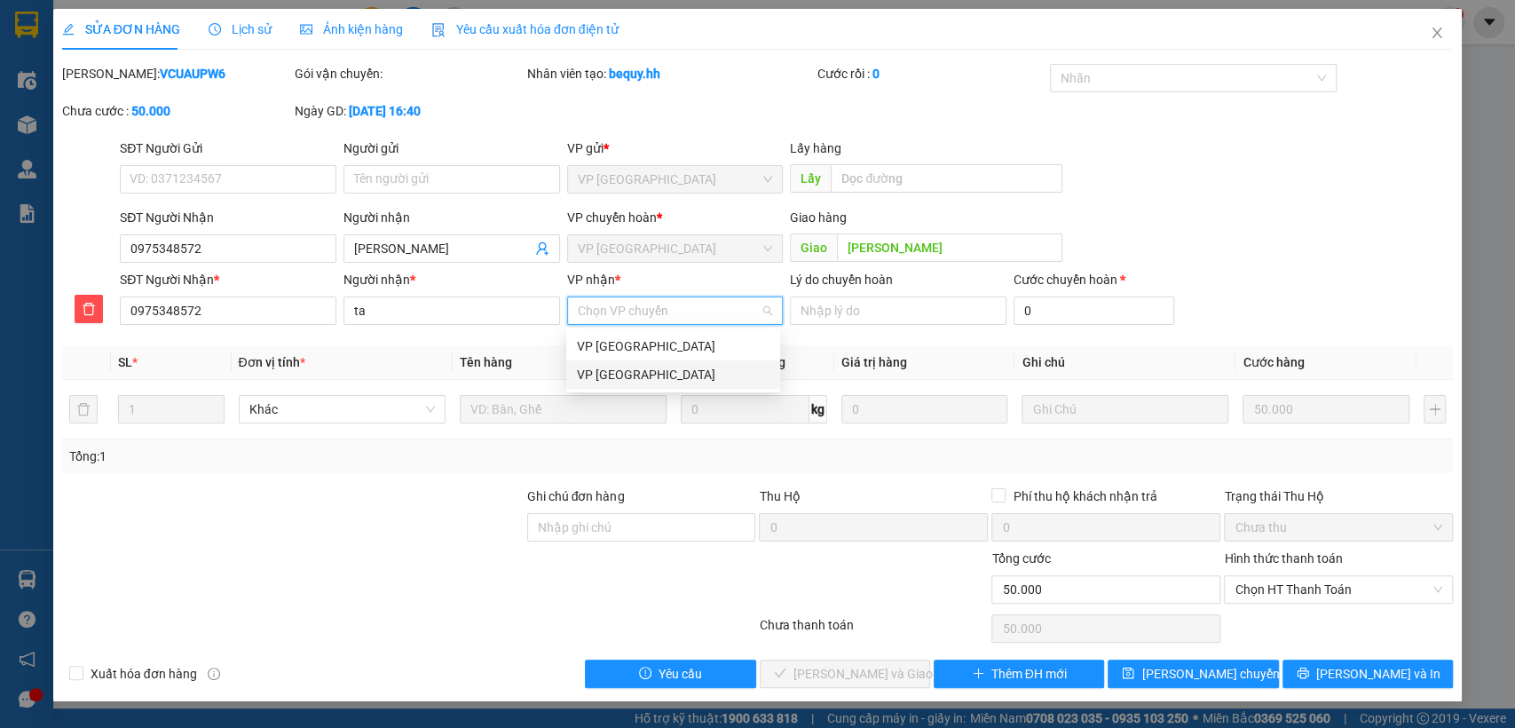
click at [617, 371] on div "VP Sài Gòn" at bounding box center [673, 375] width 193 height 20
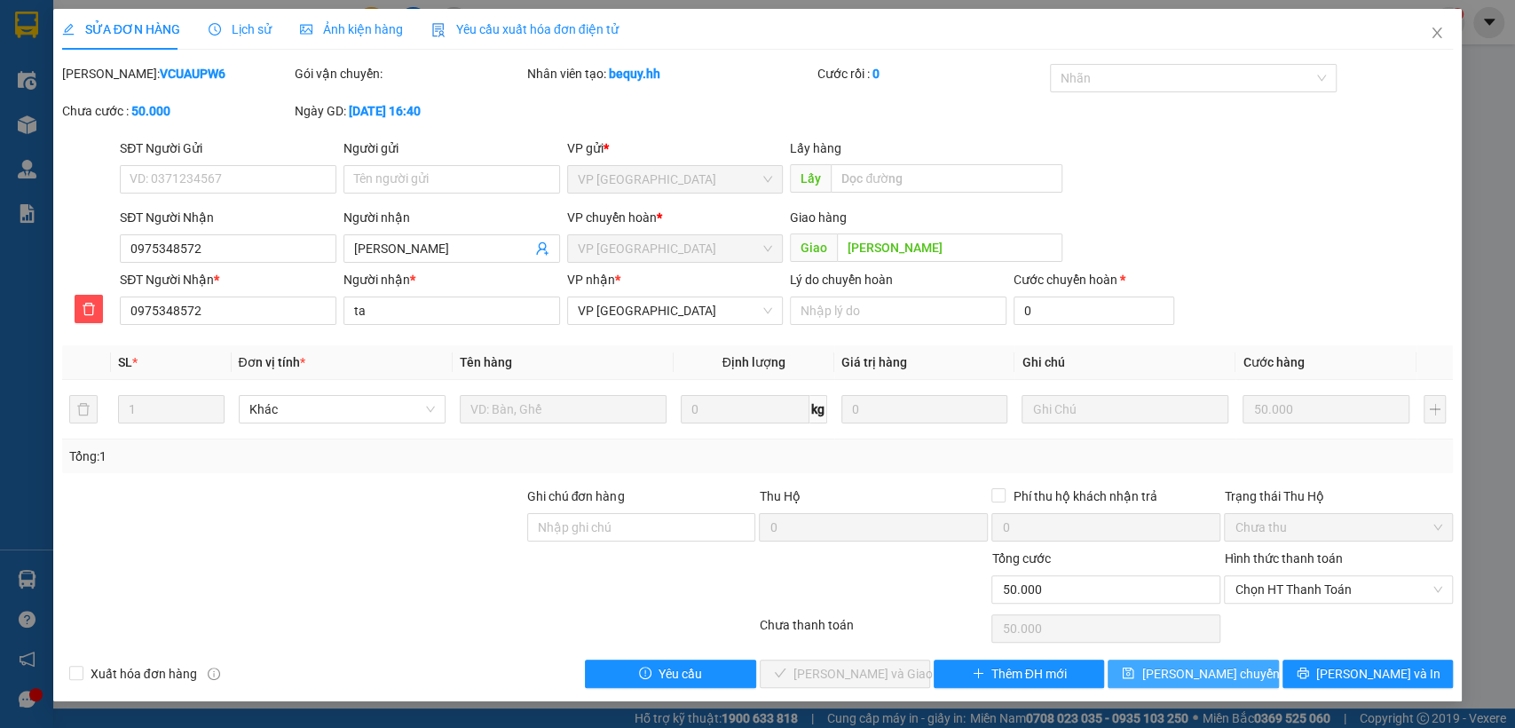
click at [1219, 676] on span "Lưu chuyển hoàn" at bounding box center [1225, 674] width 169 height 20
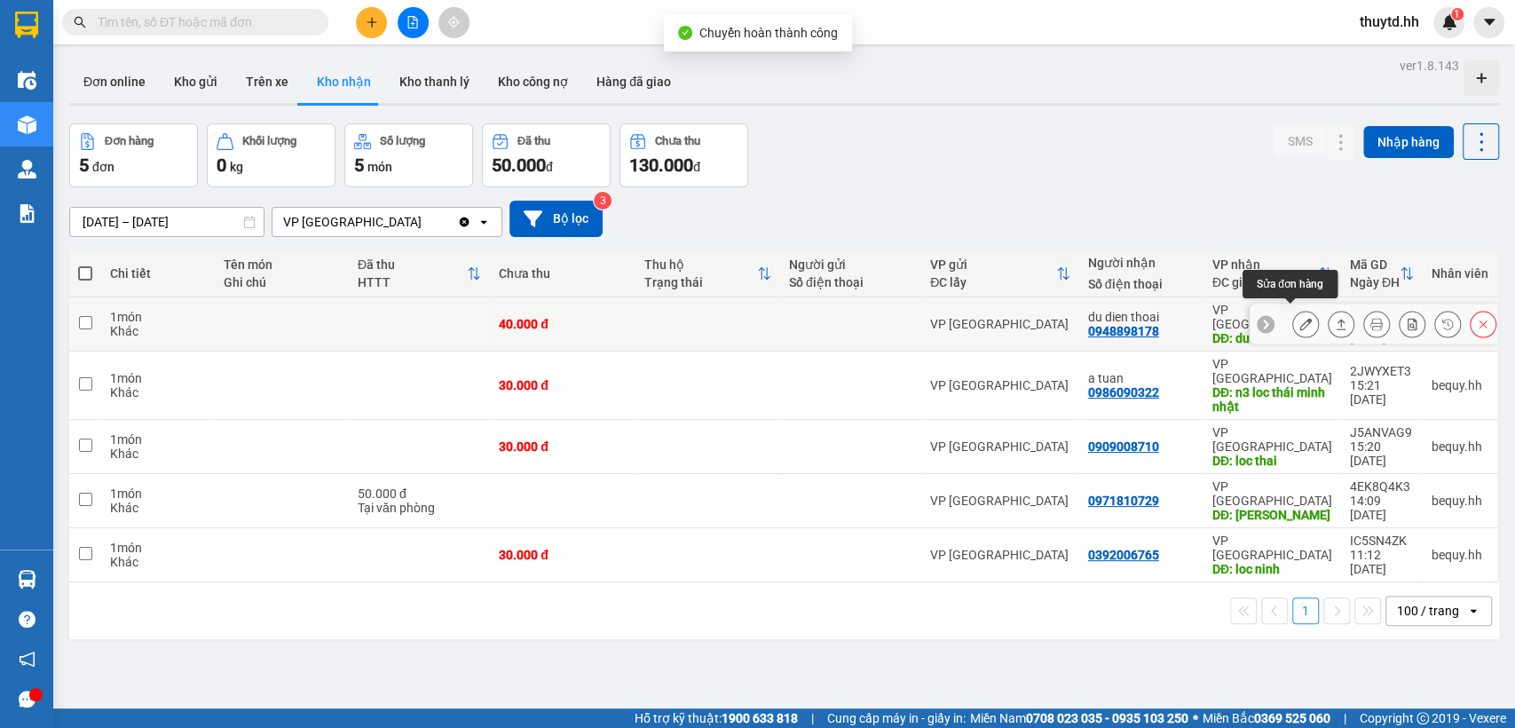
click at [1299, 318] on icon at bounding box center [1305, 324] width 12 height 12
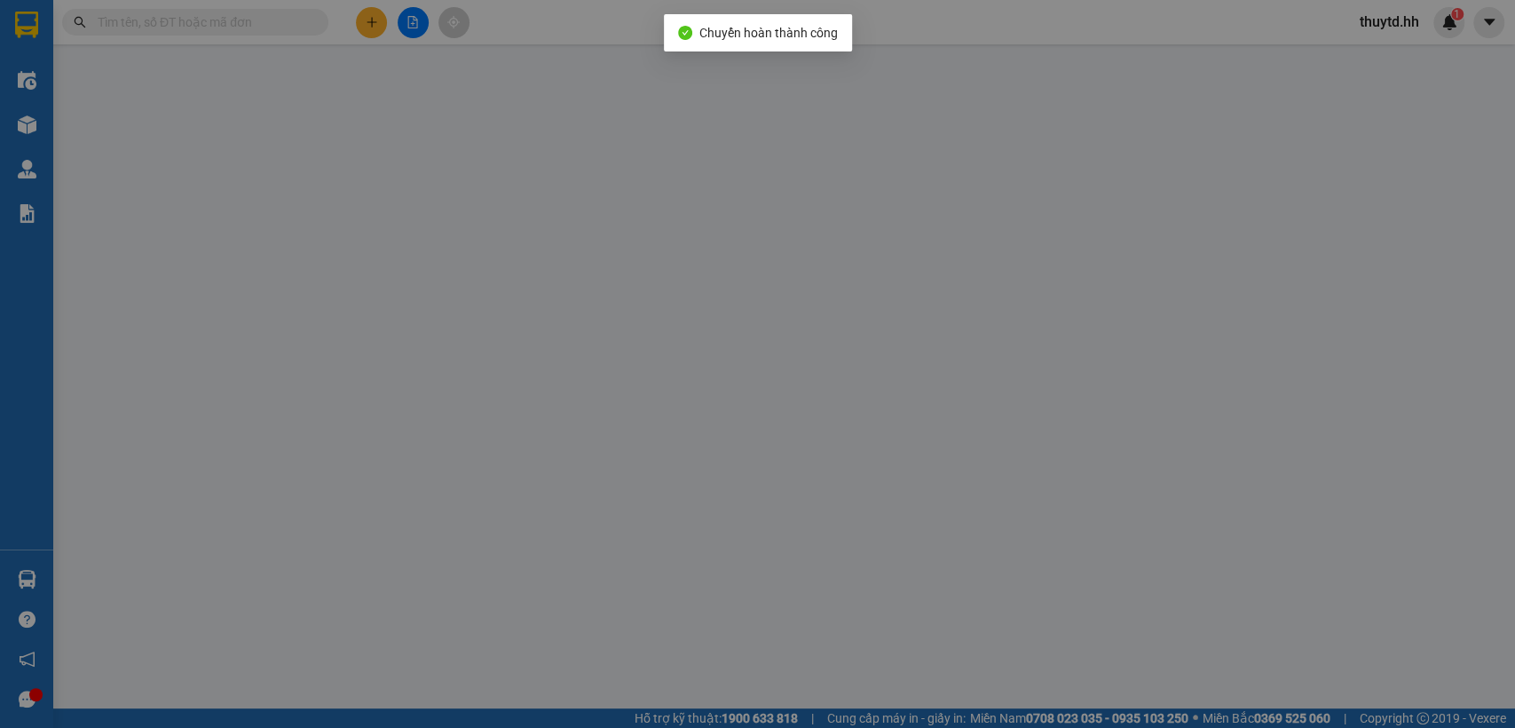
type input "0948898178"
type input "du dien thoai"
type input "40.000"
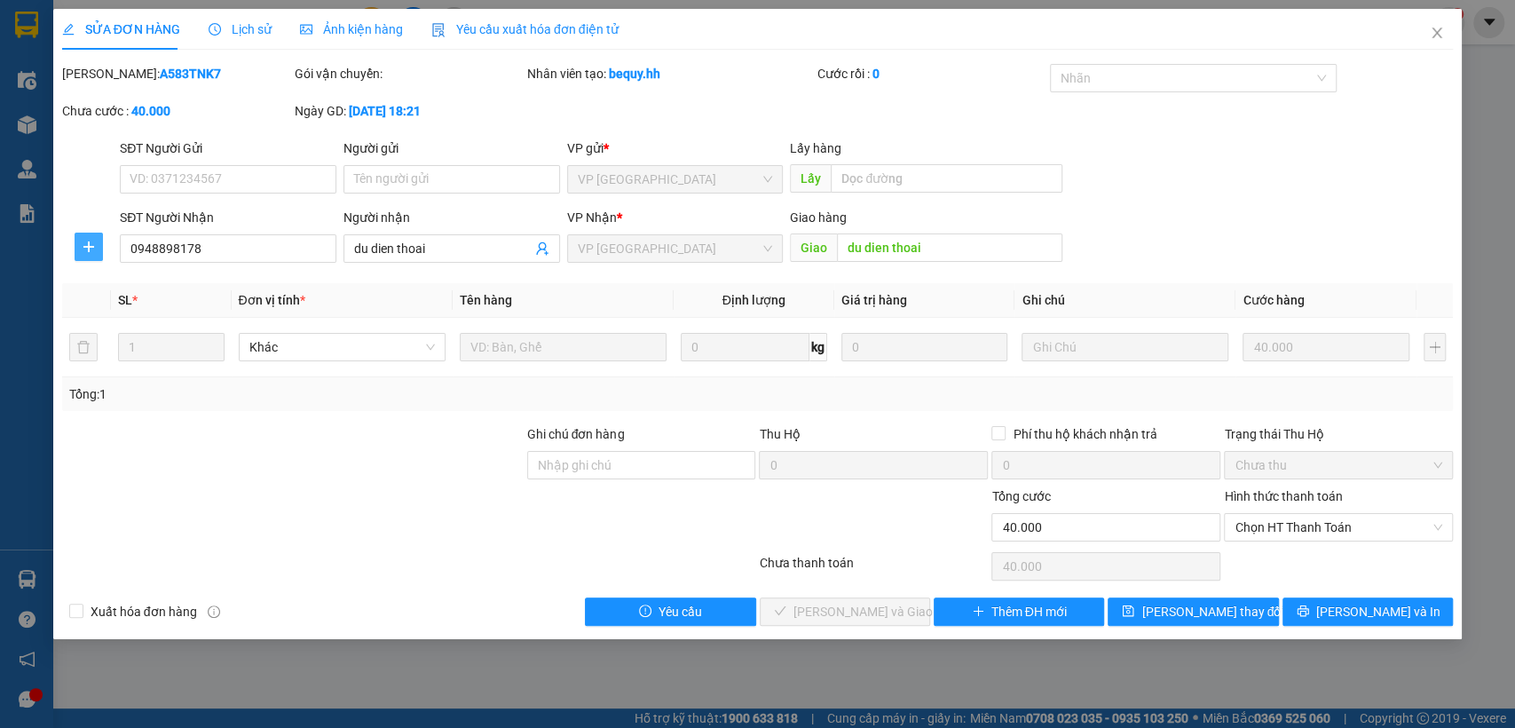
click at [91, 248] on icon "plus" at bounding box center [89, 247] width 14 height 14
click at [125, 315] on span "Chuyển hoàn" at bounding box center [121, 311] width 73 height 20
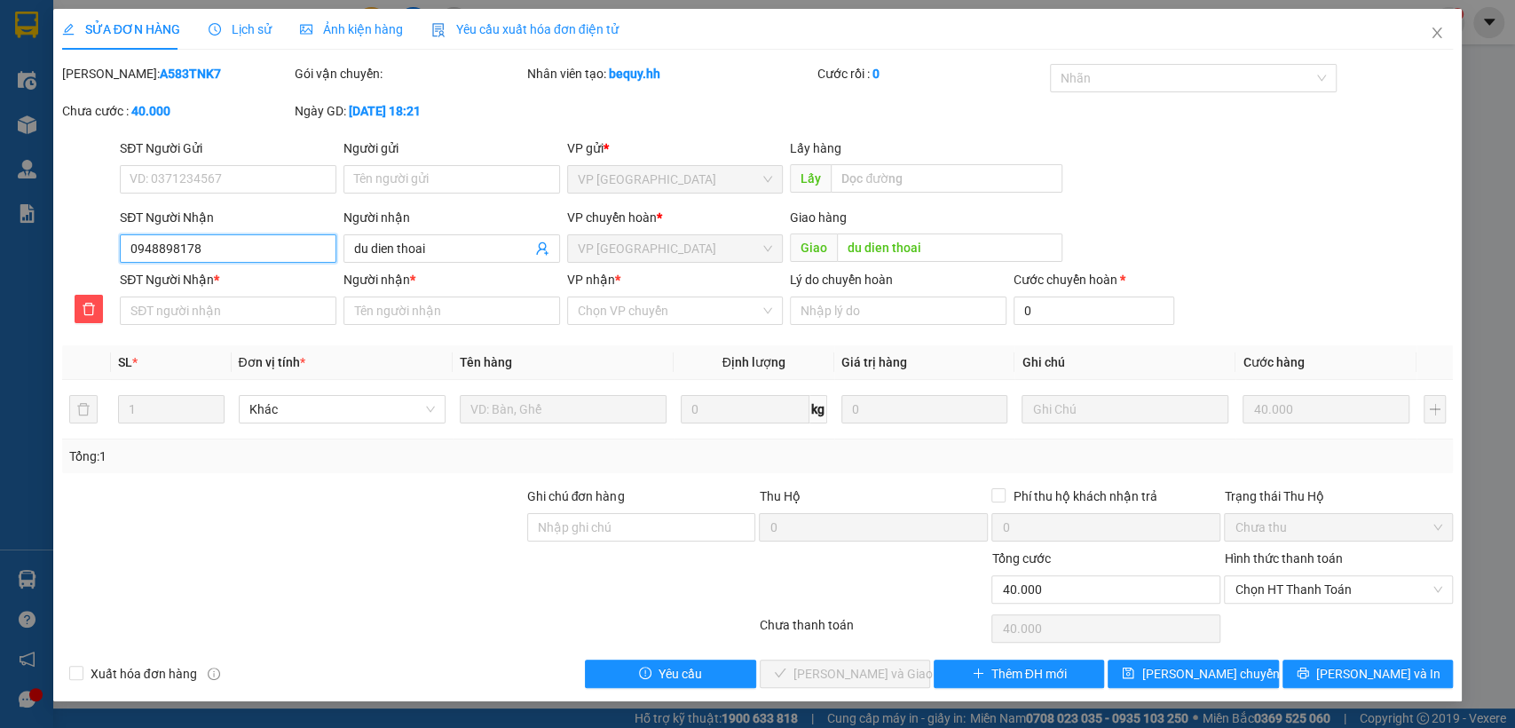
drag, startPoint x: 125, startPoint y: 243, endPoint x: 234, endPoint y: 258, distance: 110.2
click at [234, 258] on input "0948898178" at bounding box center [228, 248] width 217 height 28
paste input "0948898178"
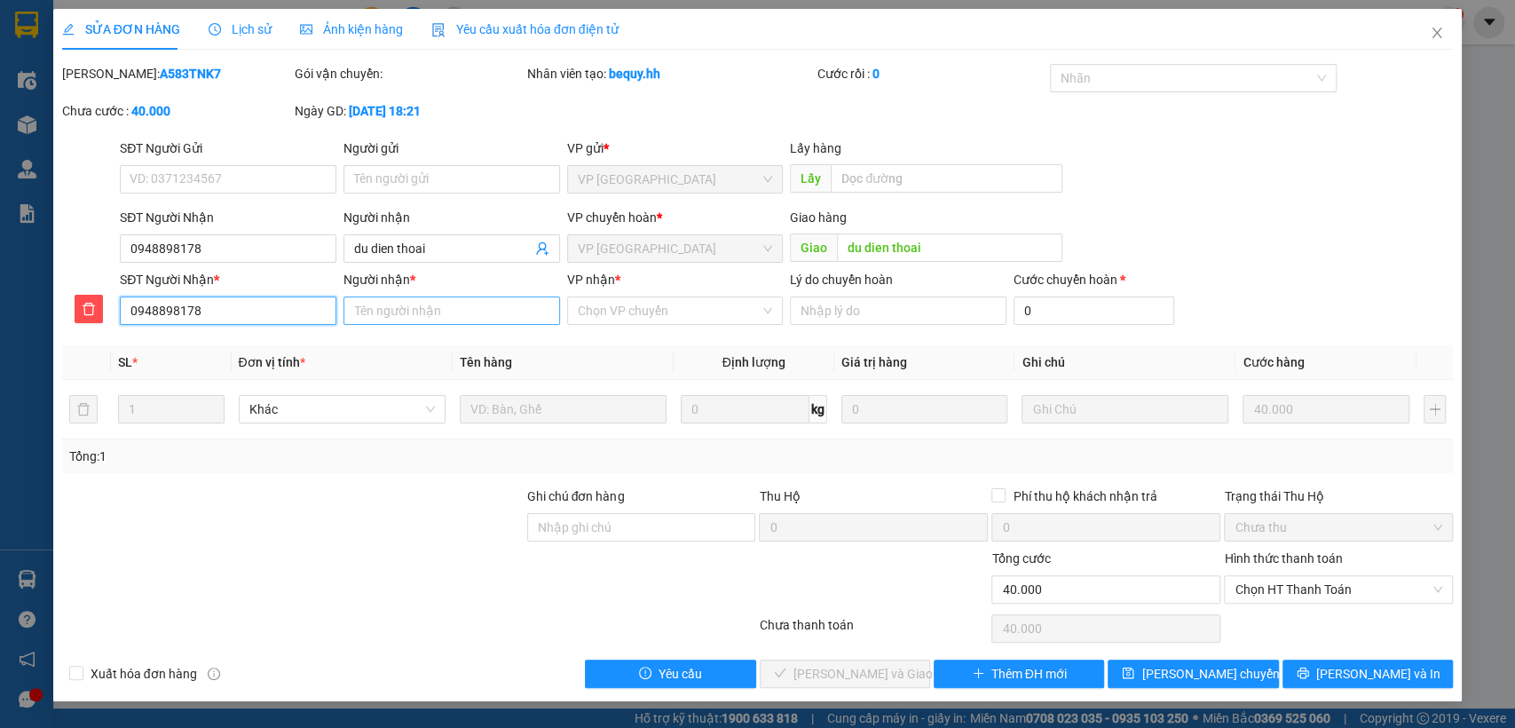
type input "0948898178"
click at [376, 314] on input "Người nhận *" at bounding box center [451, 310] width 217 height 28
type input "du"
click at [653, 313] on input "VP nhận *" at bounding box center [669, 310] width 183 height 27
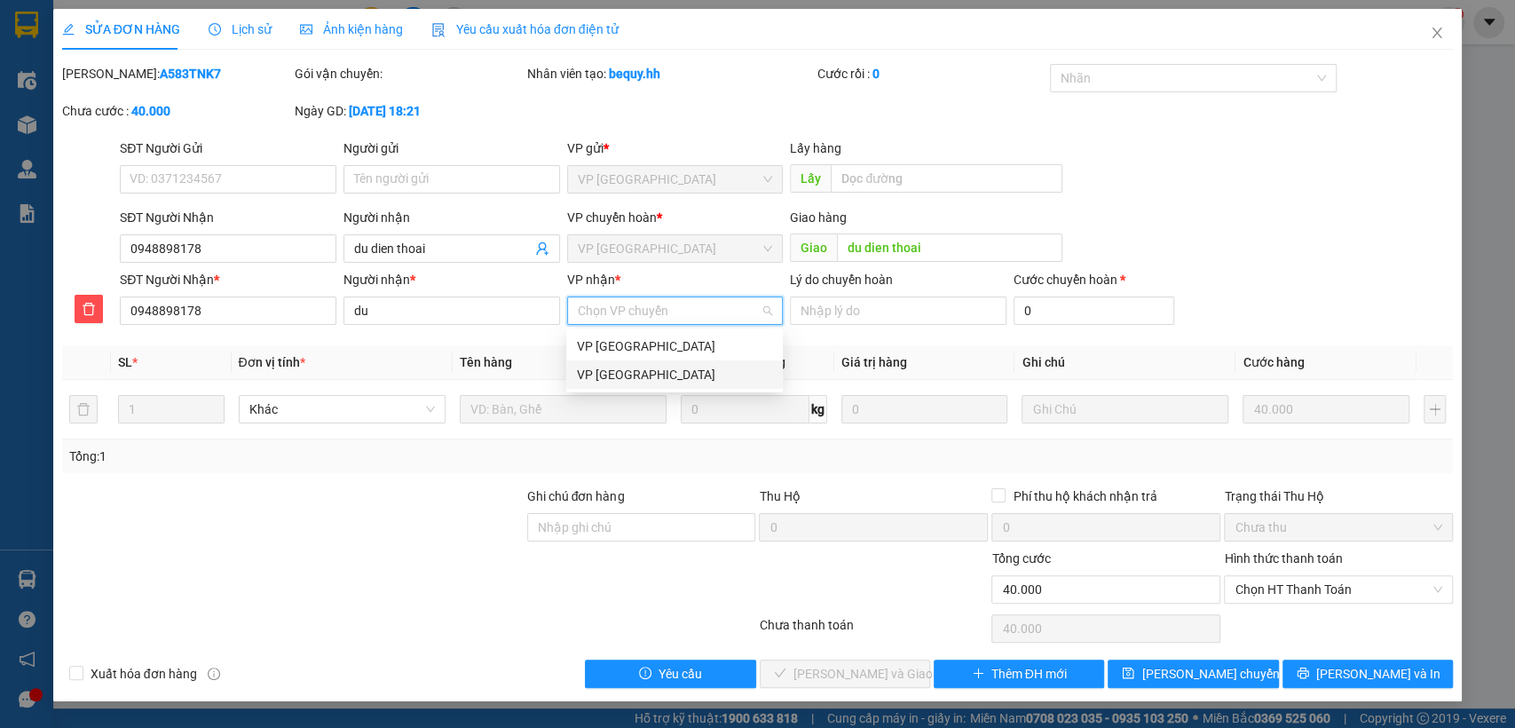
click at [624, 375] on div "VP Sài Gòn" at bounding box center [674, 375] width 195 height 20
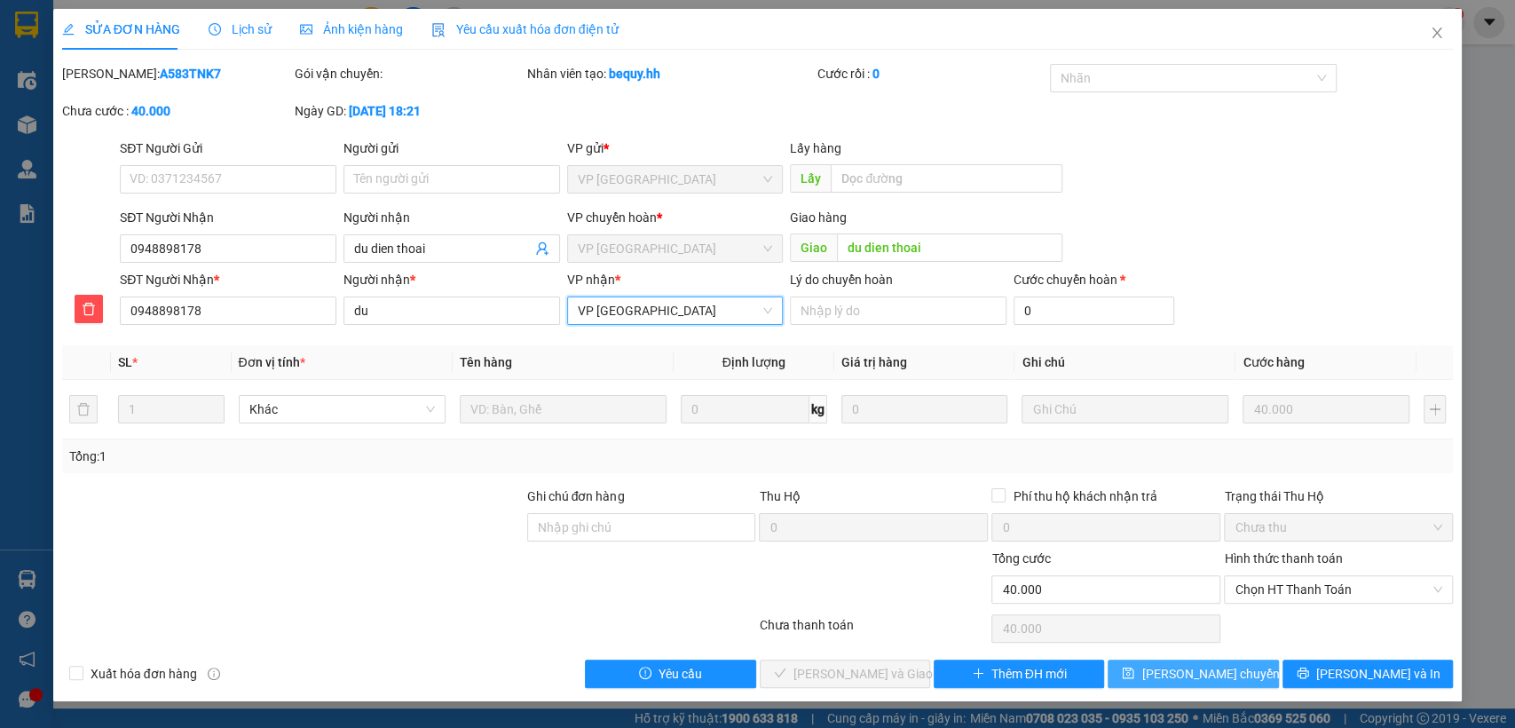
click at [1190, 669] on span "Lưu chuyển hoàn" at bounding box center [1225, 674] width 169 height 20
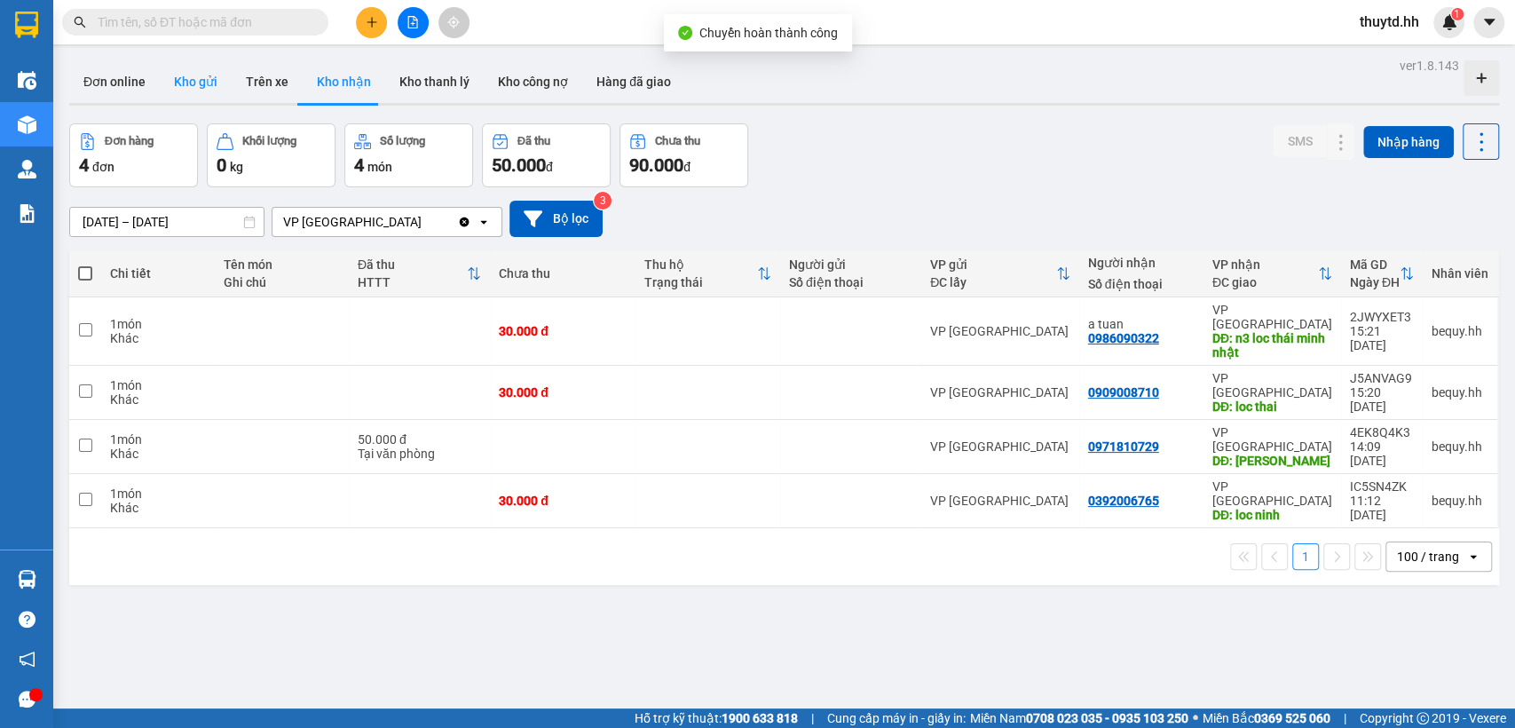
click at [197, 79] on button "Kho gửi" at bounding box center [196, 81] width 72 height 43
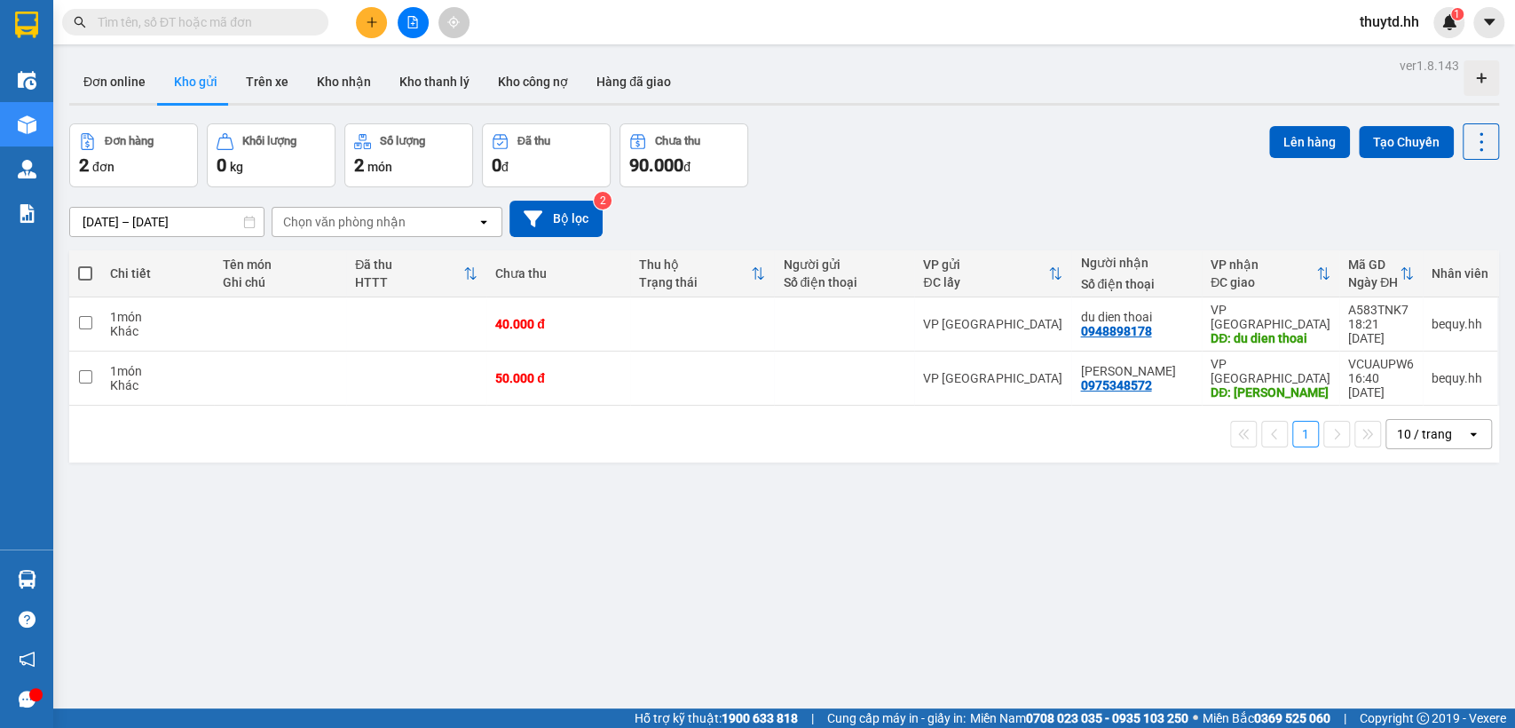
click at [83, 277] on span at bounding box center [85, 273] width 14 height 14
click at [85, 264] on input "checkbox" at bounding box center [85, 264] width 0 height 0
checkbox input "true"
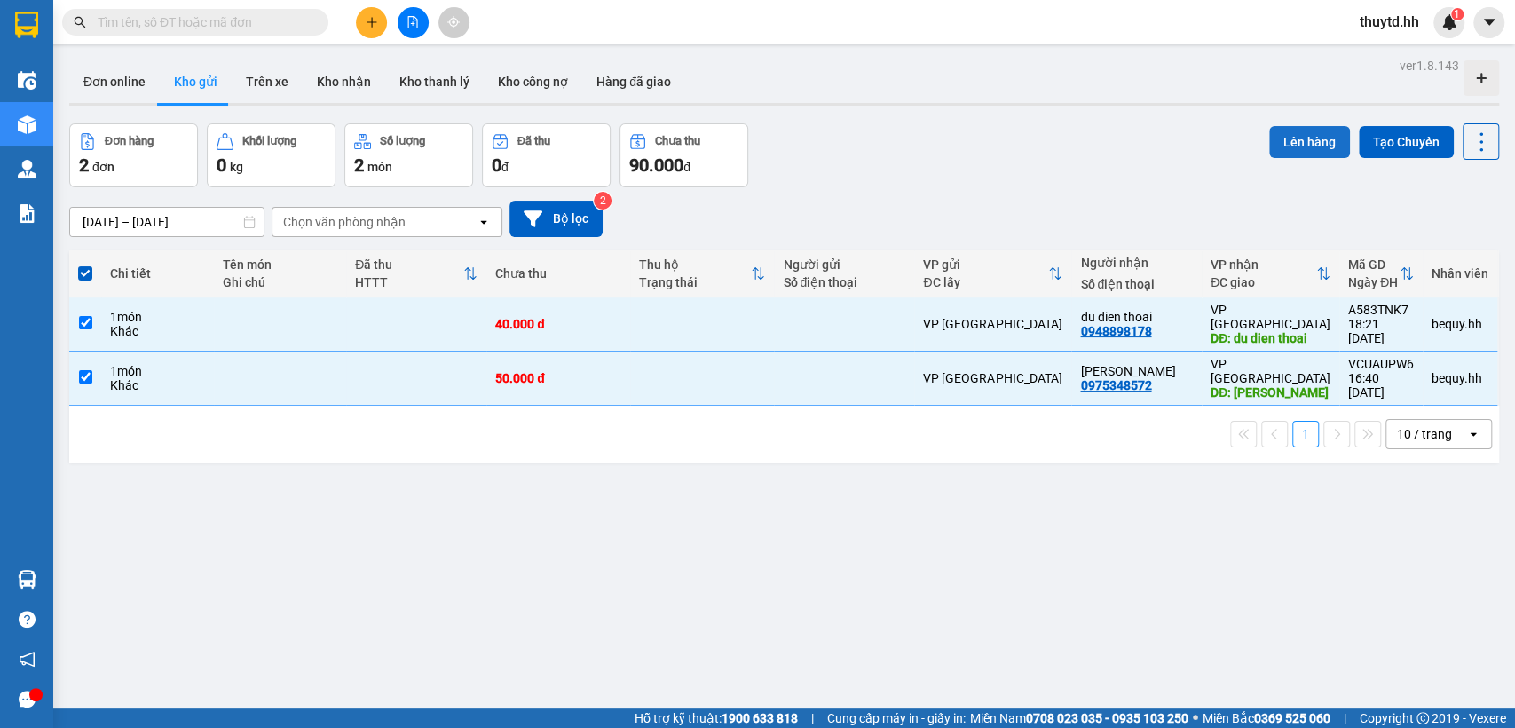
click at [1294, 139] on button "Lên hàng" at bounding box center [1309, 142] width 81 height 32
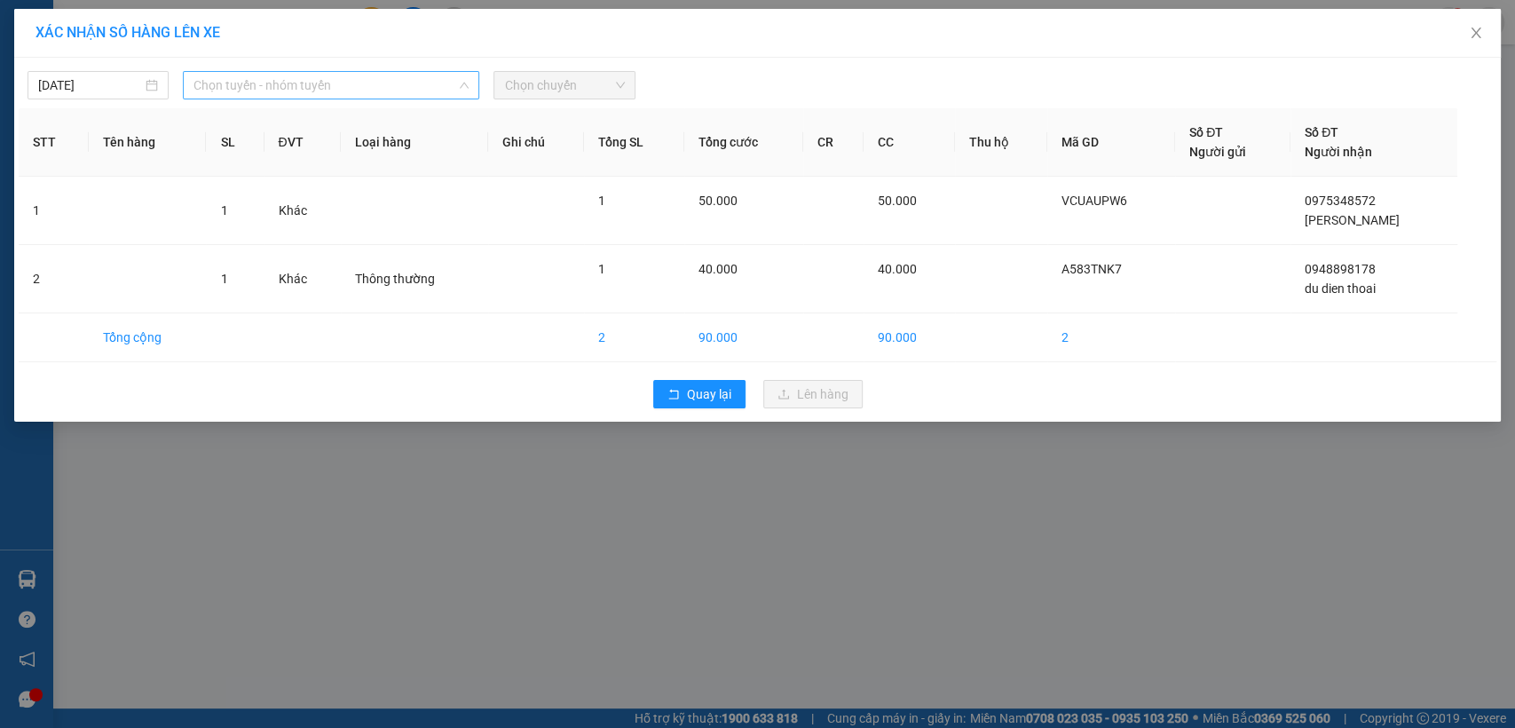
click at [291, 83] on span "Chọn tuyến - nhóm tuyến" at bounding box center [330, 85] width 275 height 27
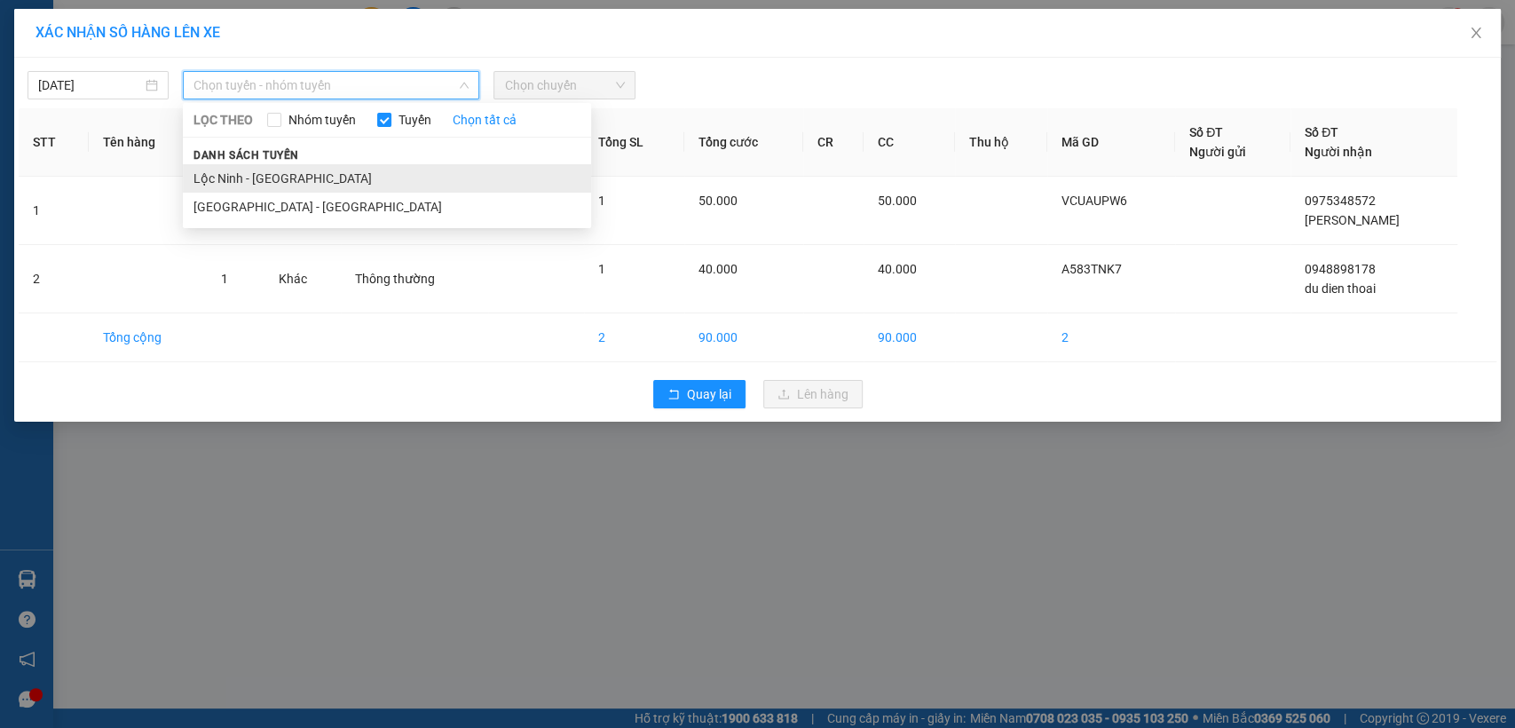
click at [223, 173] on li "Lộc Ninh - Sài Gòn" at bounding box center [387, 178] width 408 height 28
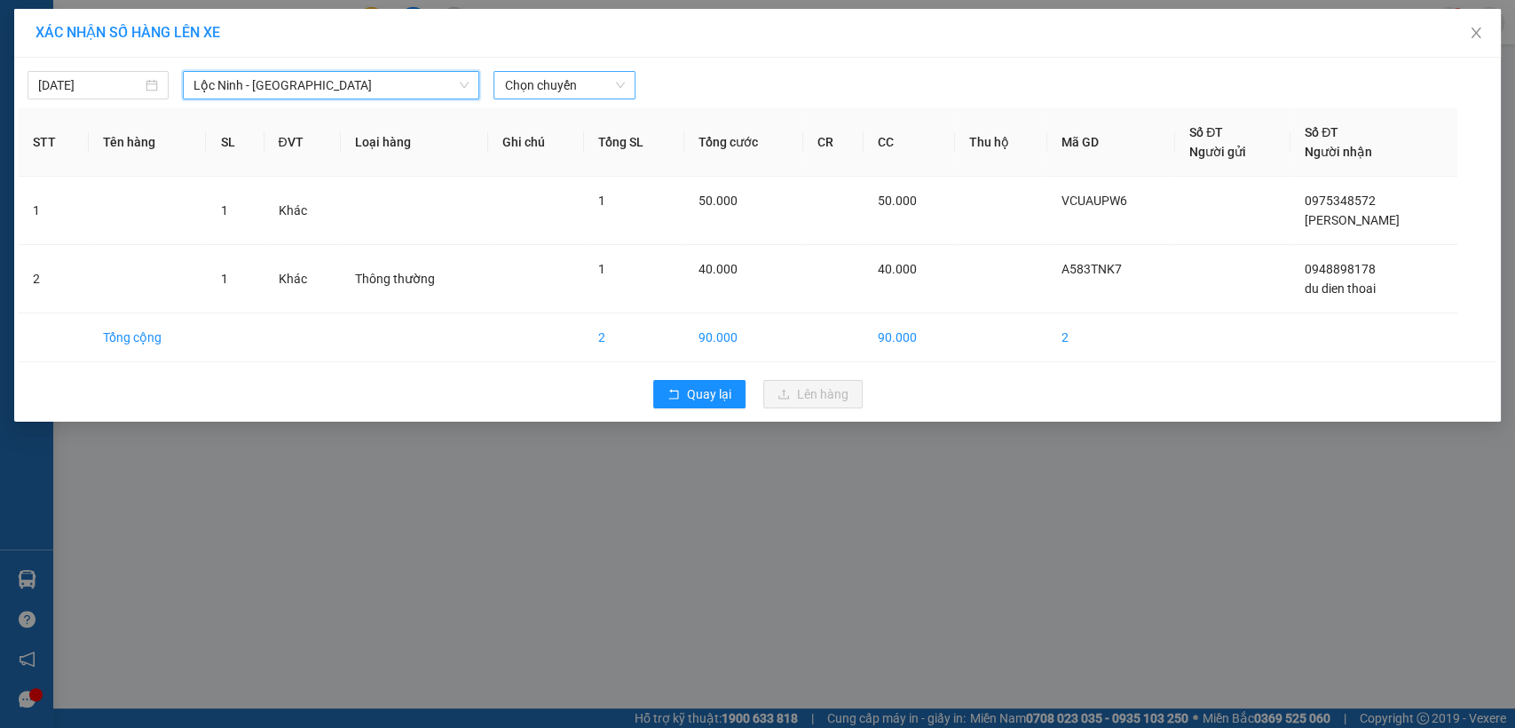
click at [557, 84] on span "Chọn chuyến" at bounding box center [564, 85] width 120 height 27
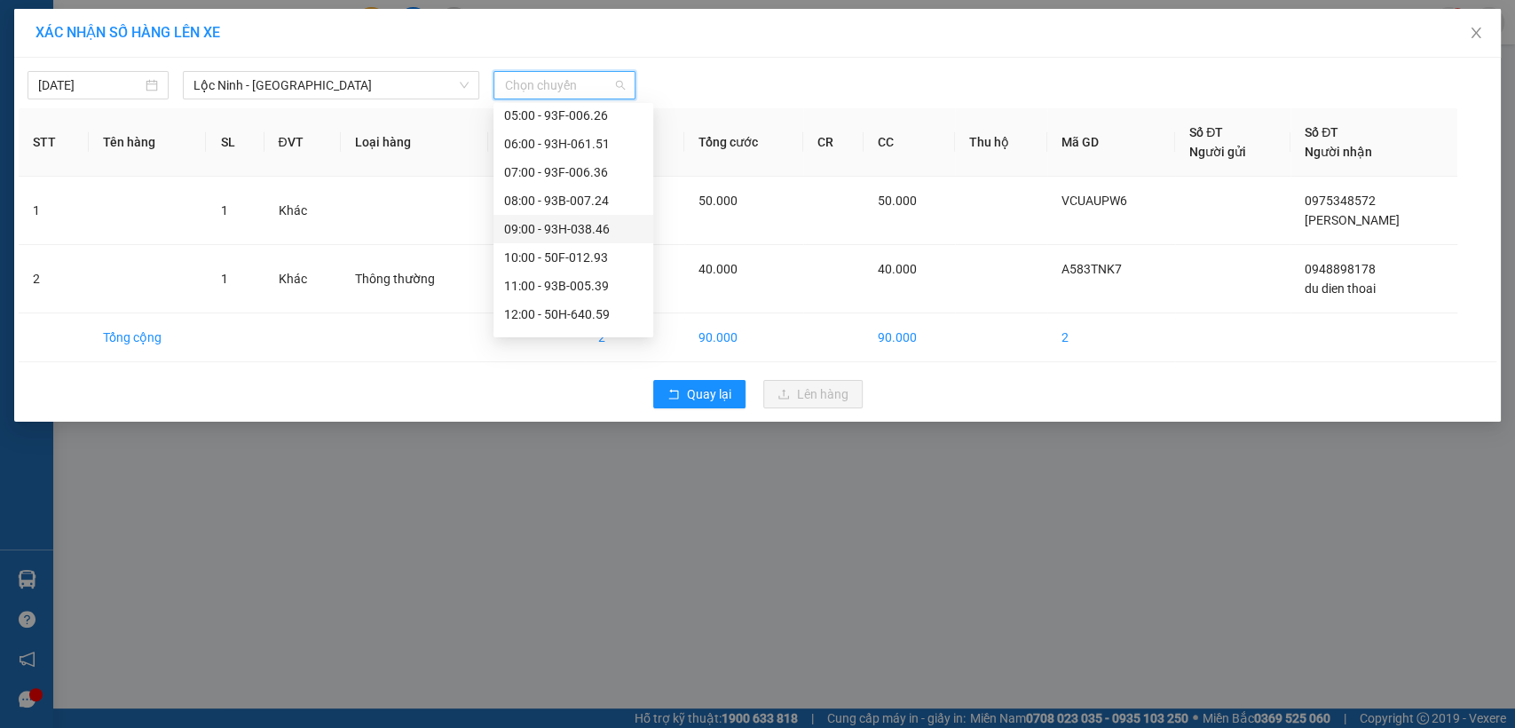
scroll to position [197, 0]
click at [534, 209] on div "09:00 - 93H-038.46" at bounding box center [573, 208] width 138 height 20
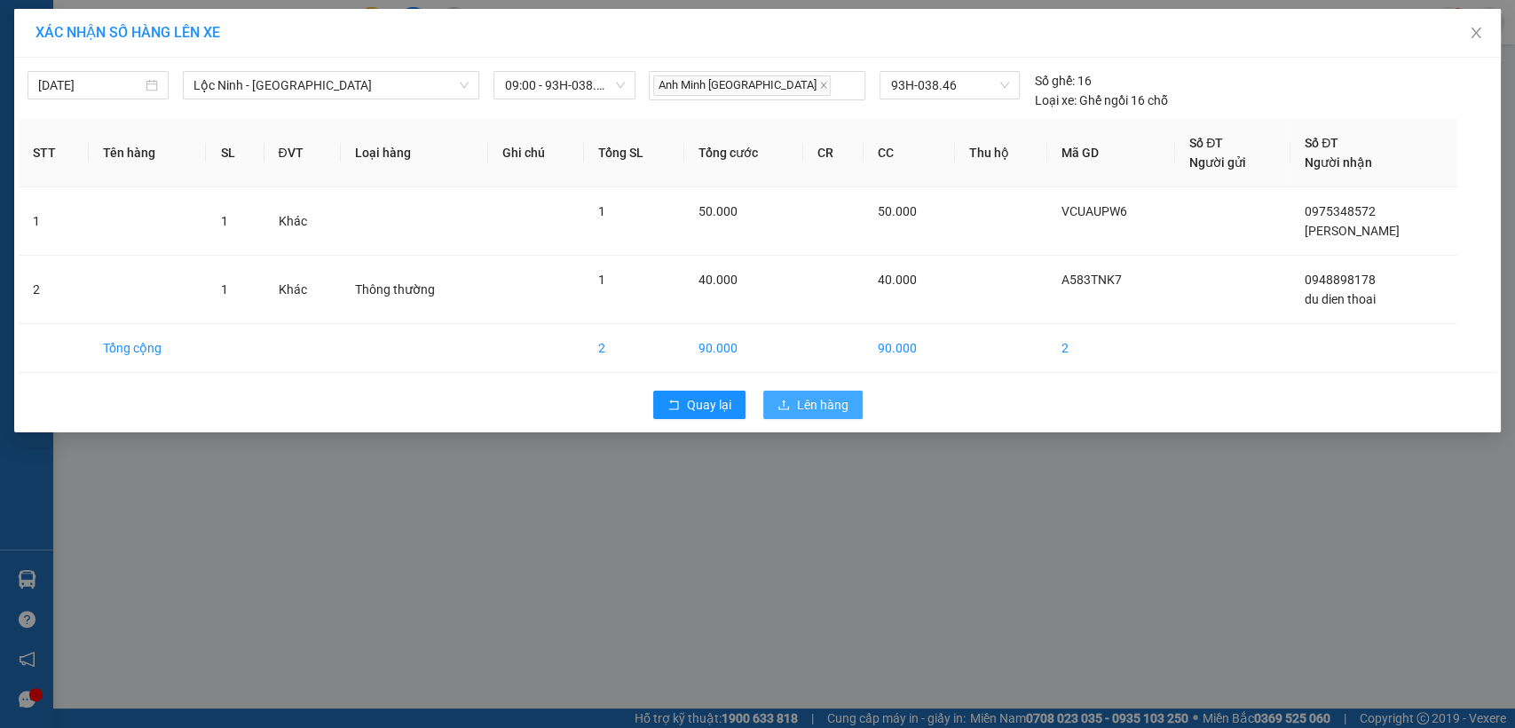
click at [816, 409] on span "Lên hàng" at bounding box center [822, 405] width 51 height 20
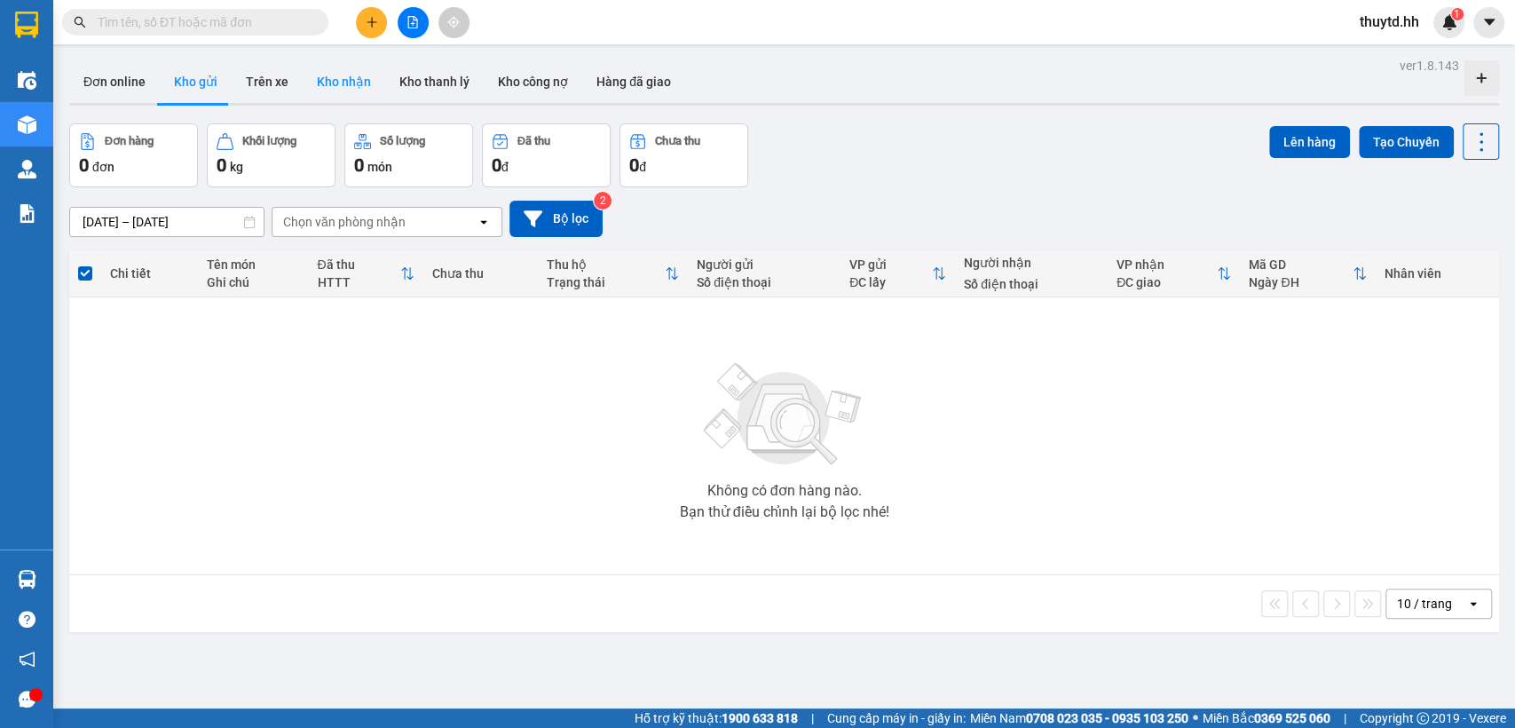
click at [348, 80] on button "Kho nhận" at bounding box center [344, 81] width 83 height 43
